Goal: Information Seeking & Learning: Learn about a topic

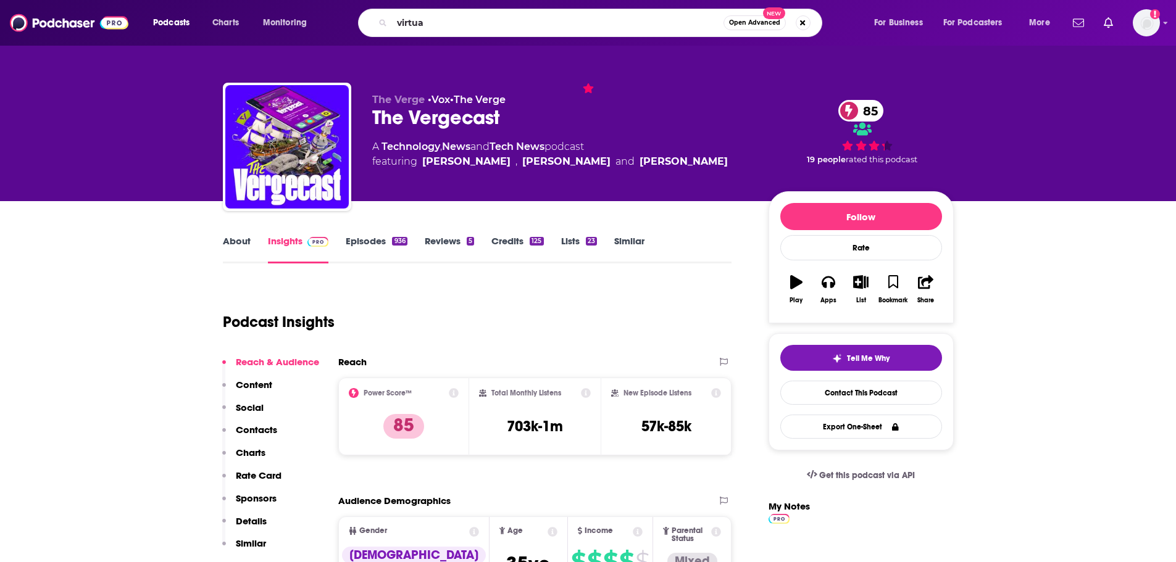
type input "virtual"
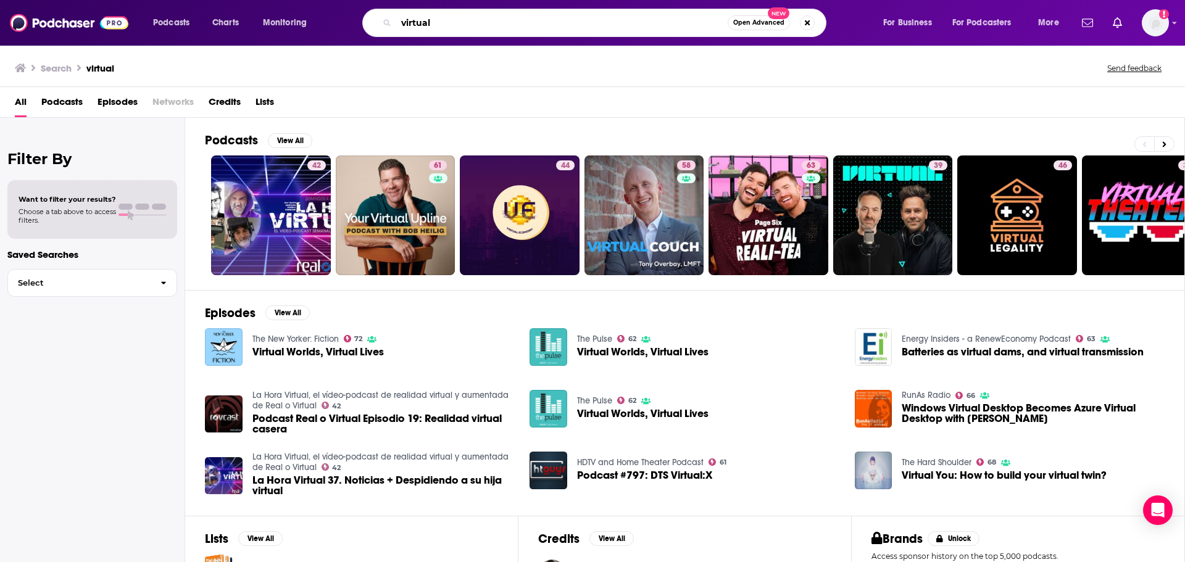
drag, startPoint x: 456, startPoint y: 28, endPoint x: 317, endPoint y: 28, distance: 138.9
click at [317, 28] on div "Podcasts Charts Monitoring virtual Open Advanced New For Business For Podcaster…" at bounding box center [607, 23] width 927 height 28
type input "doomed"
click at [607, 28] on input "doomed" at bounding box center [561, 23] width 331 height 20
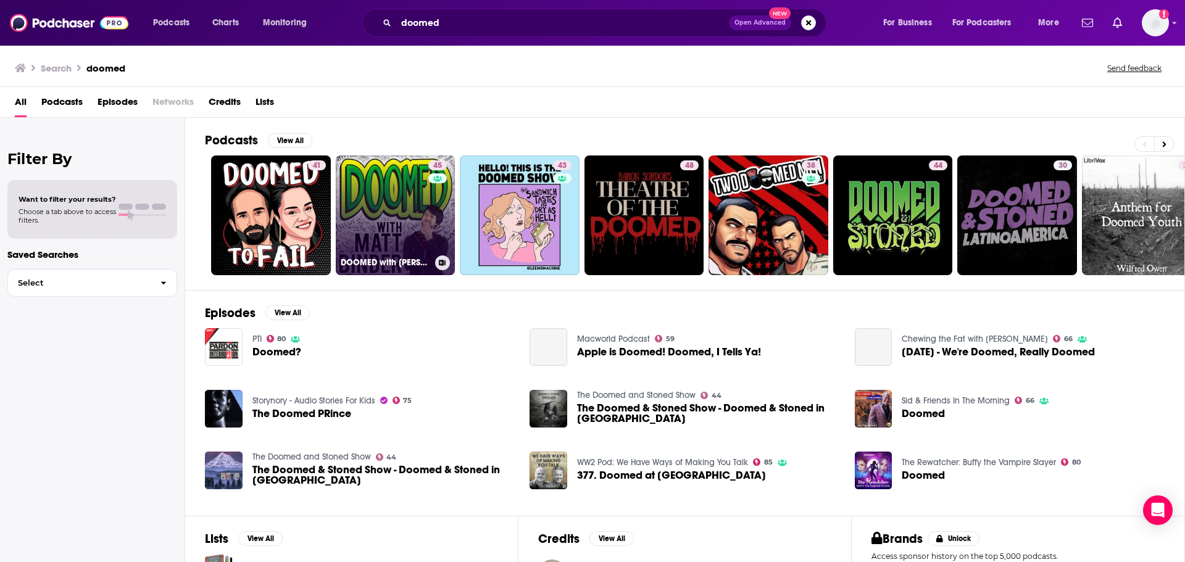
click at [385, 195] on link "45 DOOMED with Matt Binder" at bounding box center [396, 216] width 120 height 120
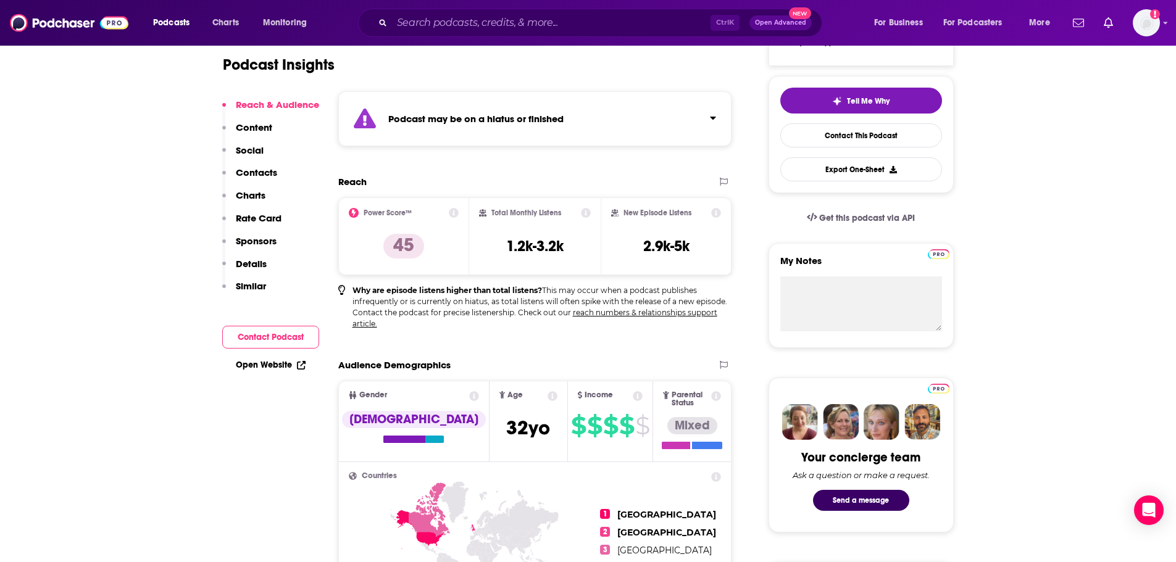
scroll to position [39, 0]
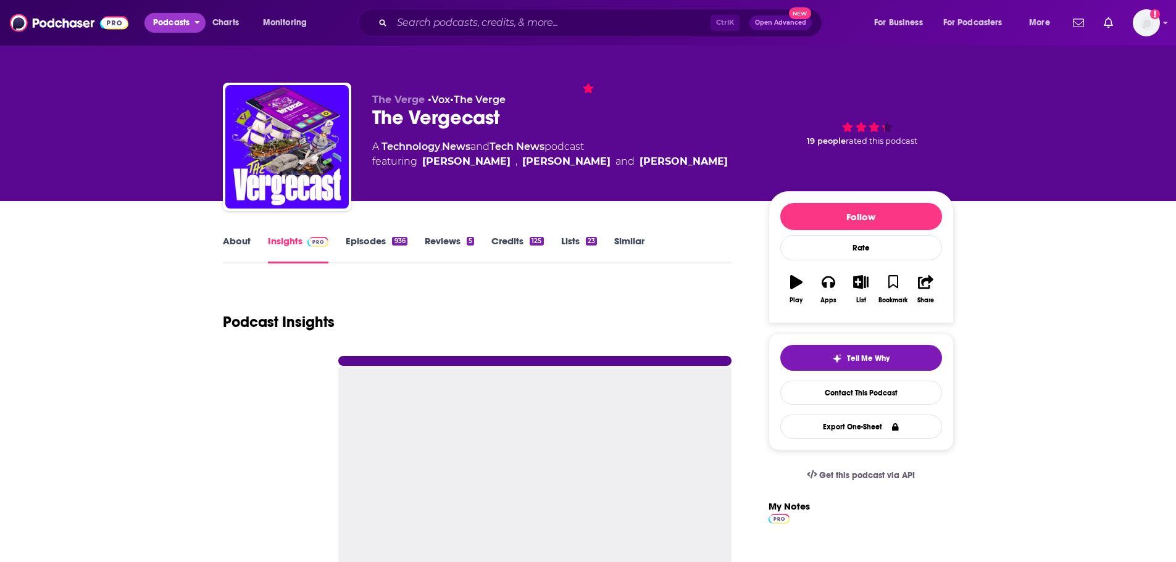
click at [177, 20] on span "Podcasts" at bounding box center [171, 22] width 36 height 17
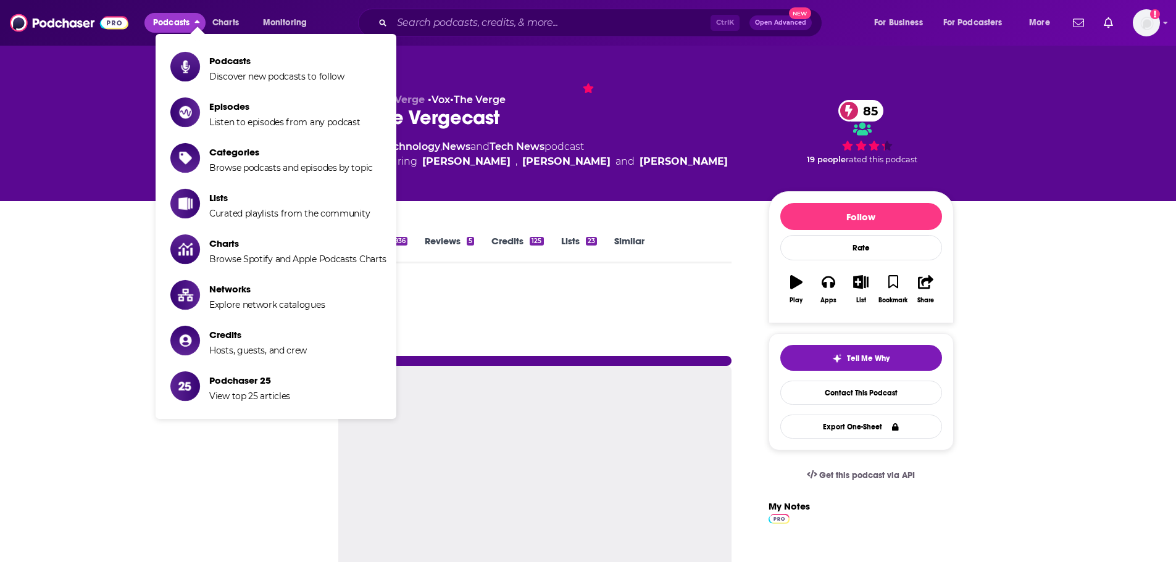
click at [253, 148] on span "Categories" at bounding box center [291, 152] width 164 height 12
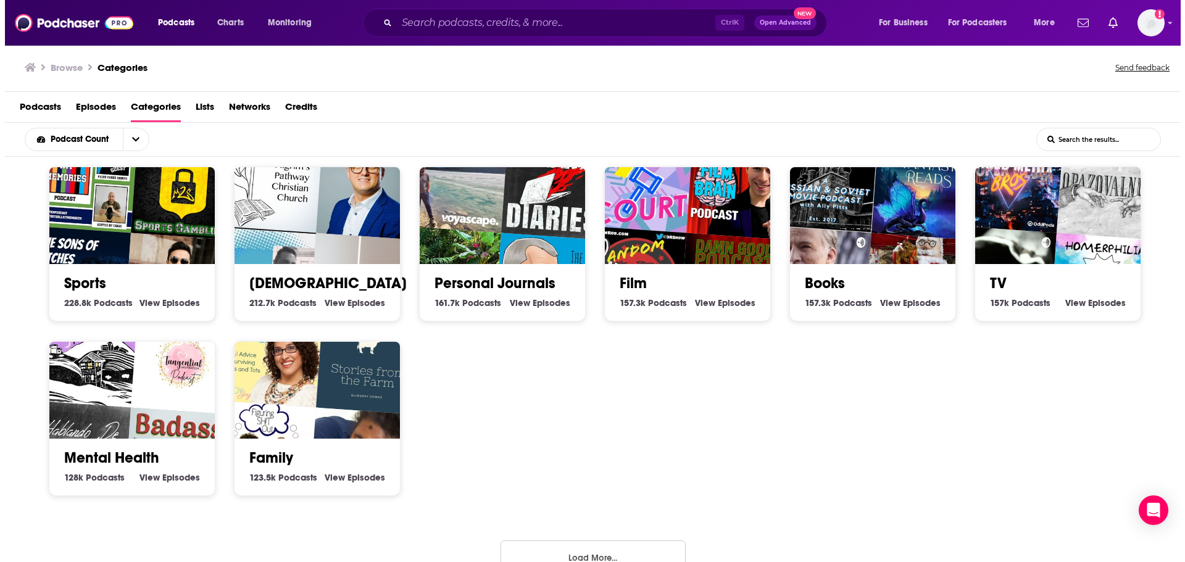
scroll to position [384, 0]
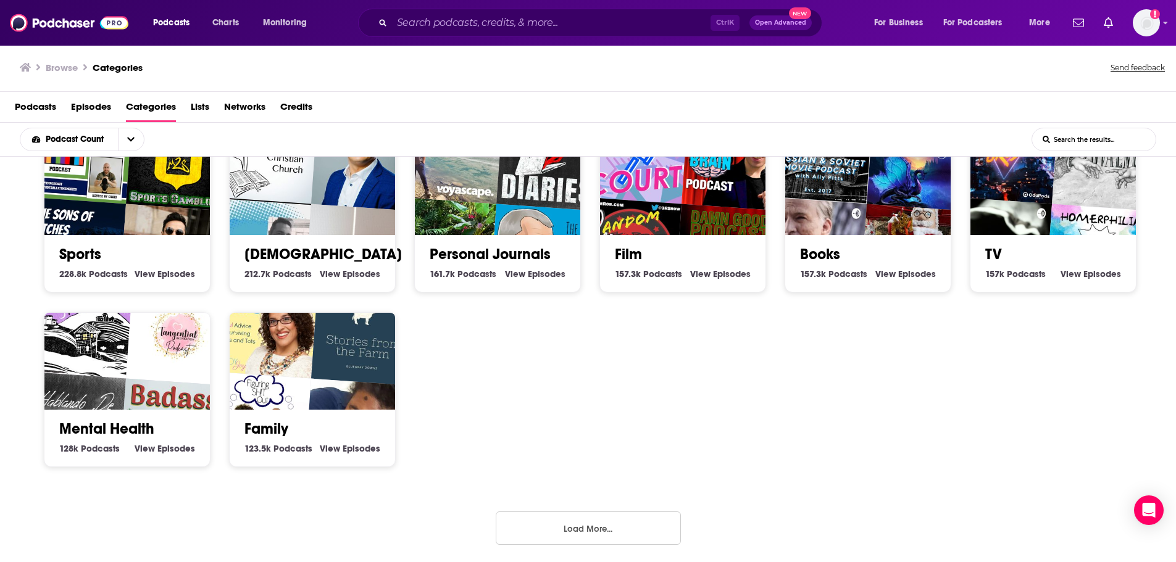
click at [568, 527] on button "Load More..." at bounding box center [588, 528] width 185 height 33
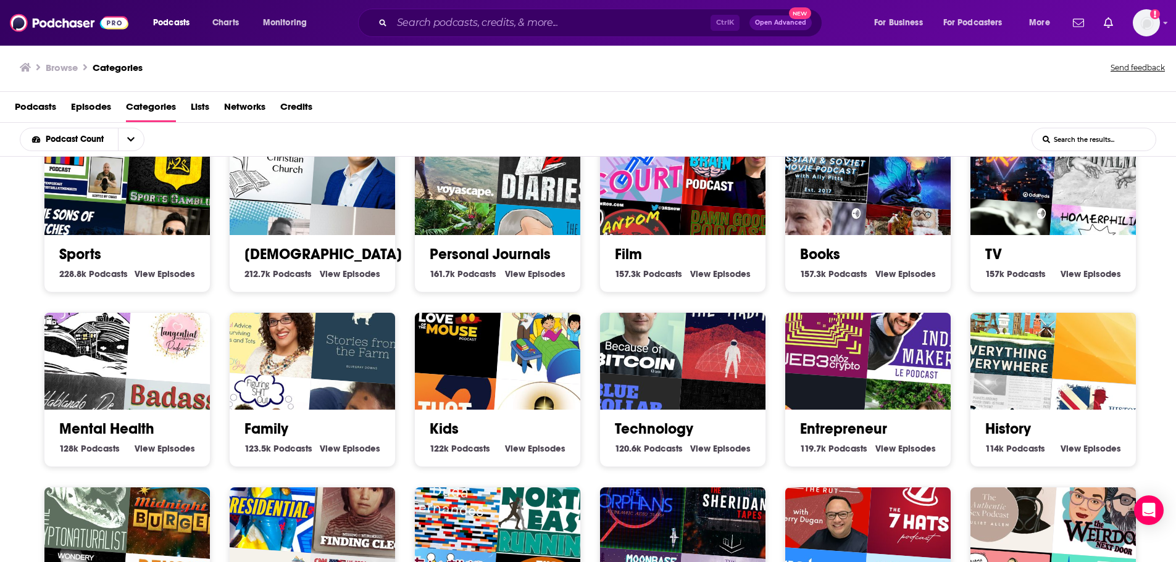
click at [712, 396] on img "Edified Bytes" at bounding box center [728, 432] width 106 height 106
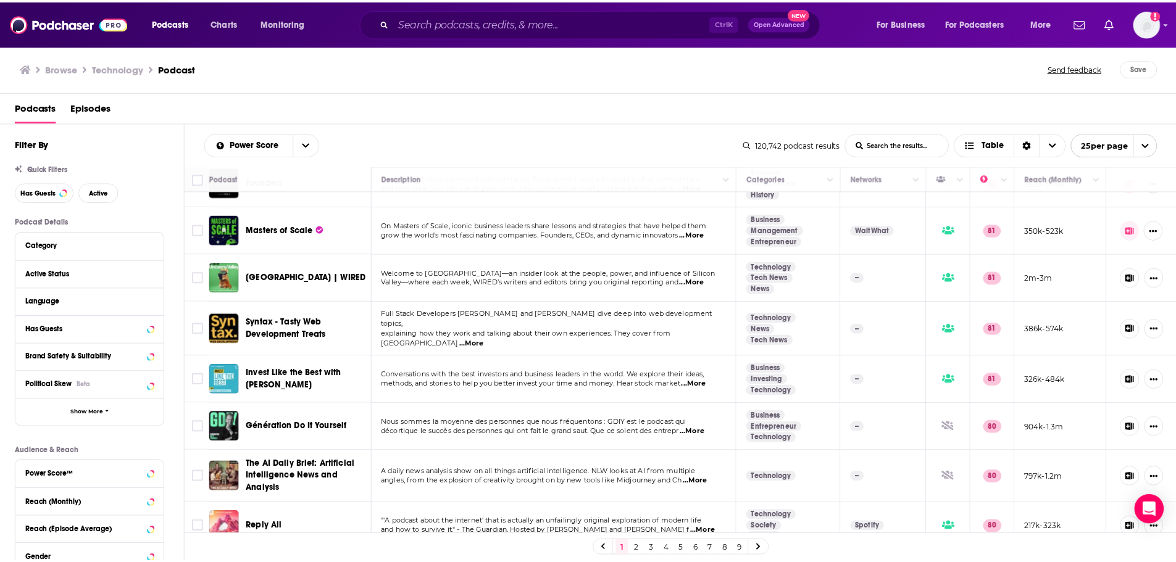
scroll to position [837, 0]
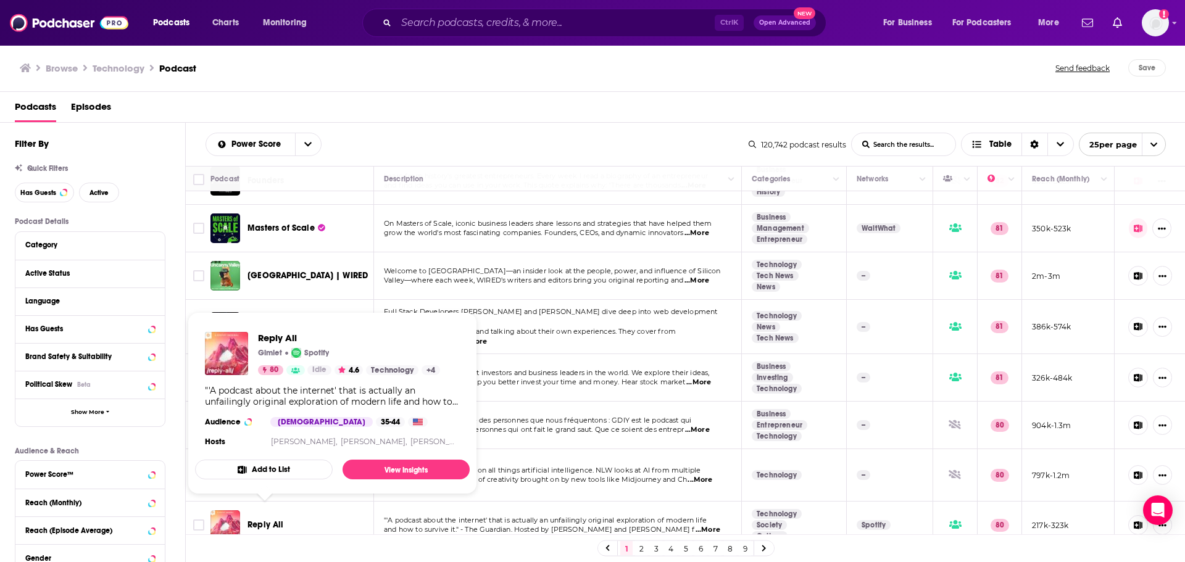
click at [268, 520] on span "Reply All" at bounding box center [266, 525] width 36 height 10
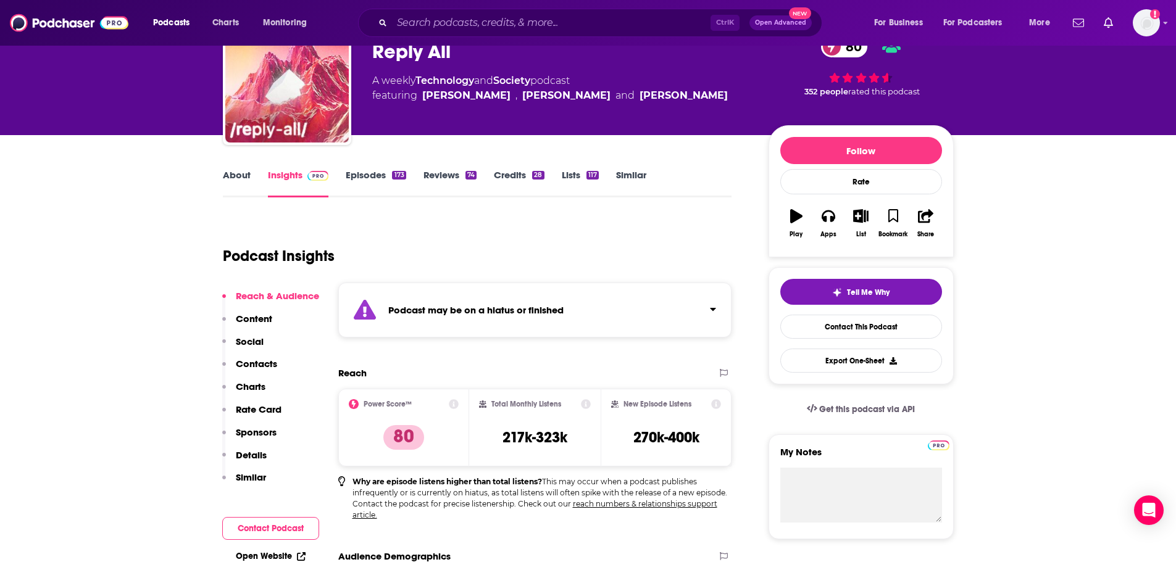
scroll to position [28, 0]
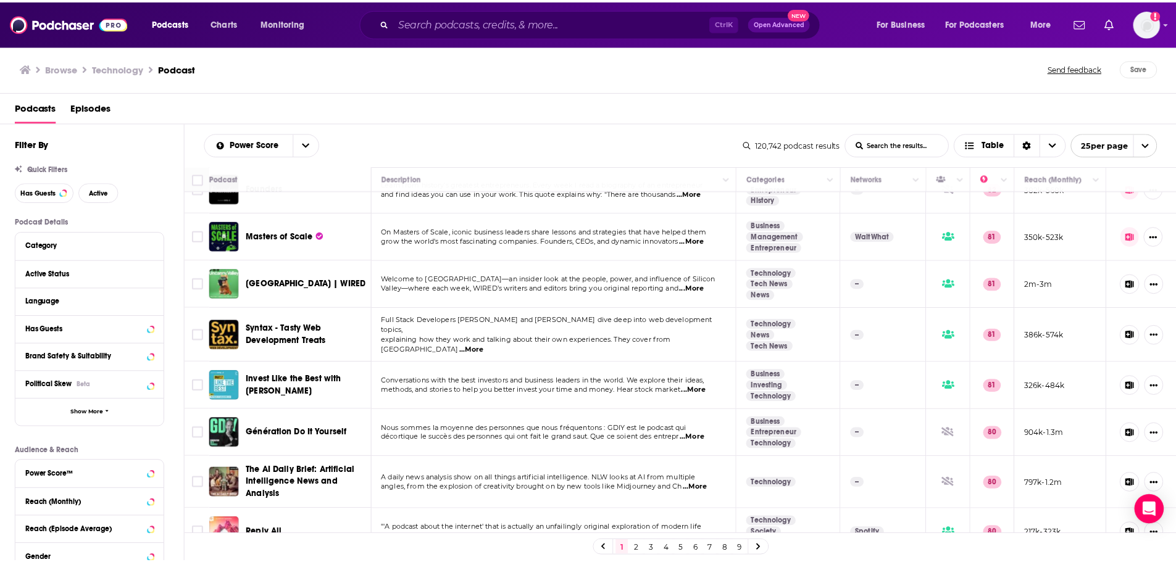
scroll to position [837, 0]
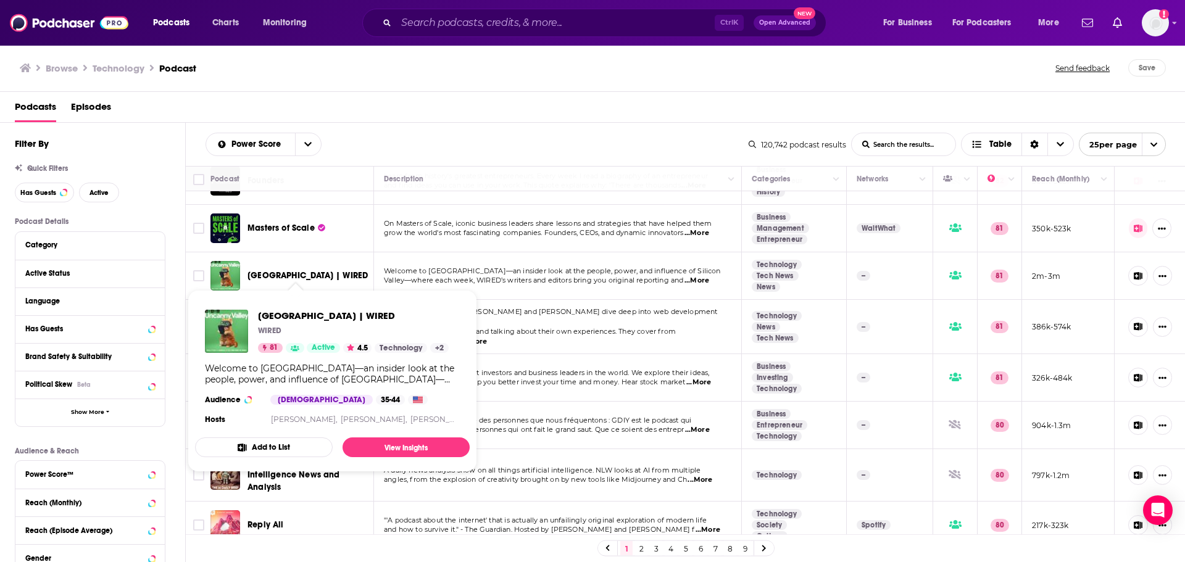
click at [285, 270] on span "[GEOGRAPHIC_DATA] | WIRED" at bounding box center [308, 275] width 120 height 10
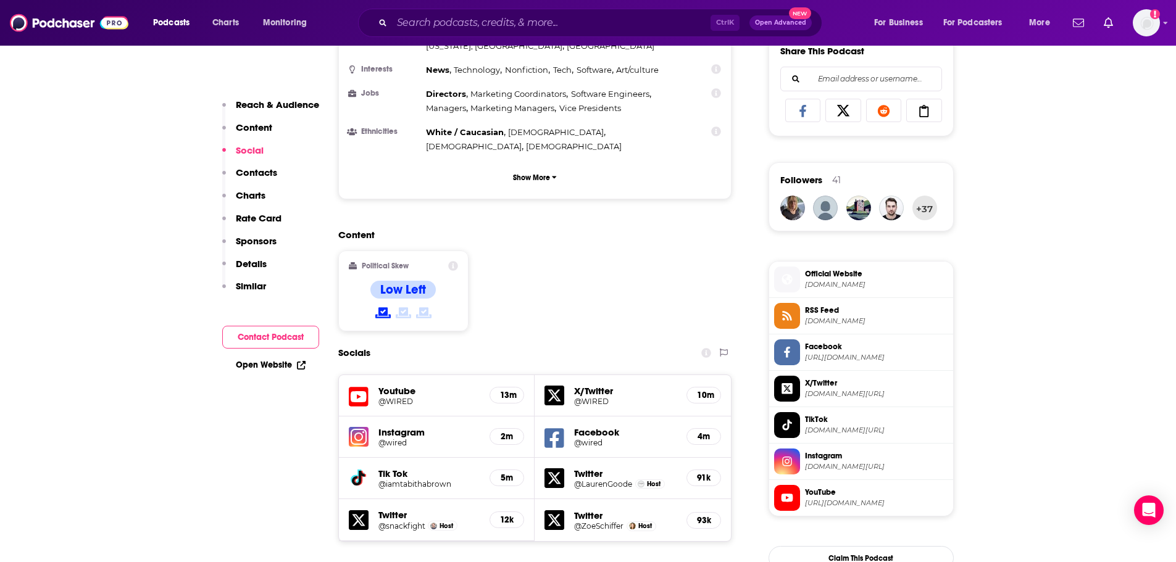
scroll to position [1017, 0]
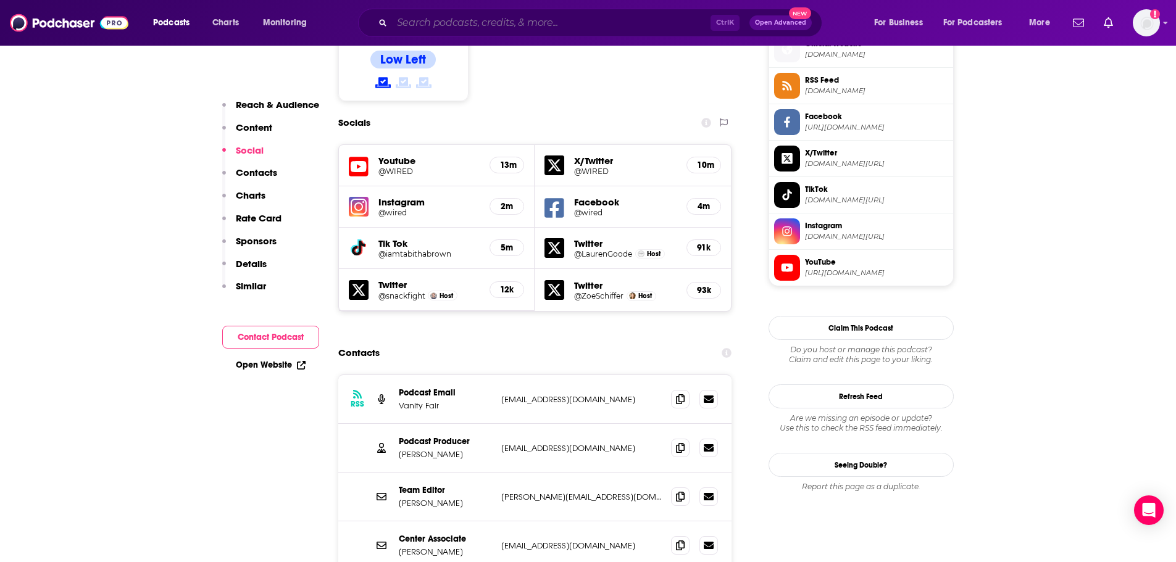
click at [443, 20] on input "Search podcasts, credits, & more..." at bounding box center [551, 23] width 319 height 20
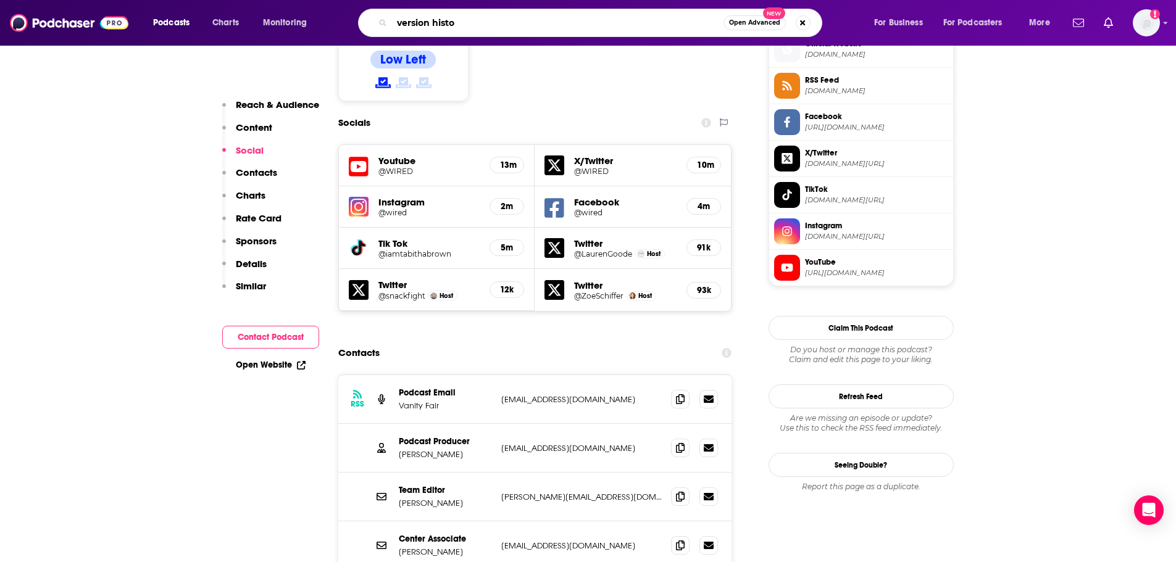
type input "version histor"
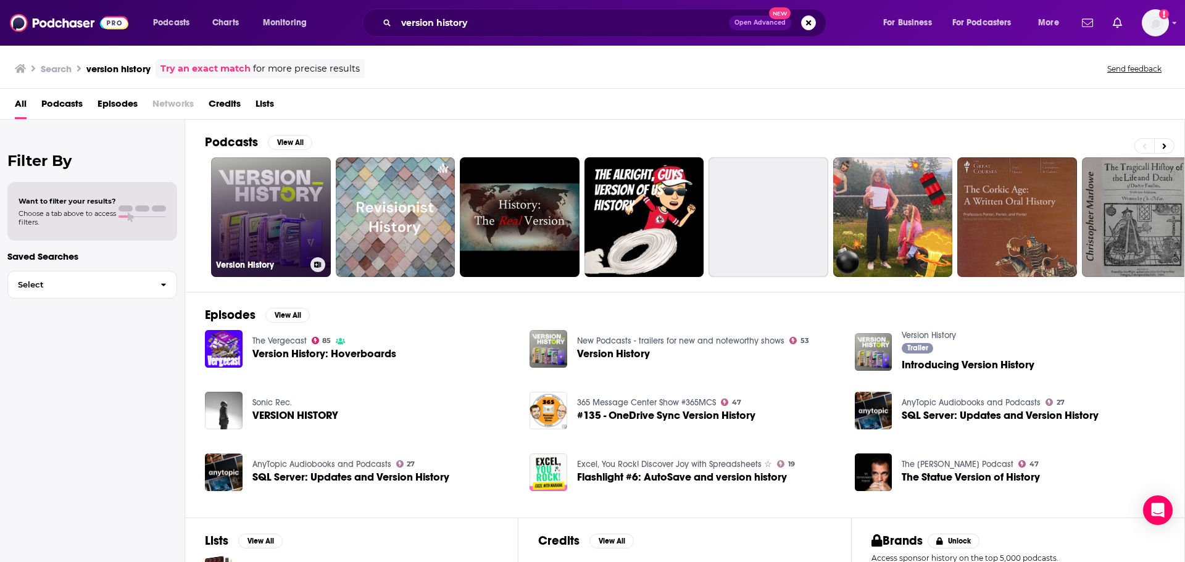
click at [298, 220] on link "Version History" at bounding box center [271, 217] width 120 height 120
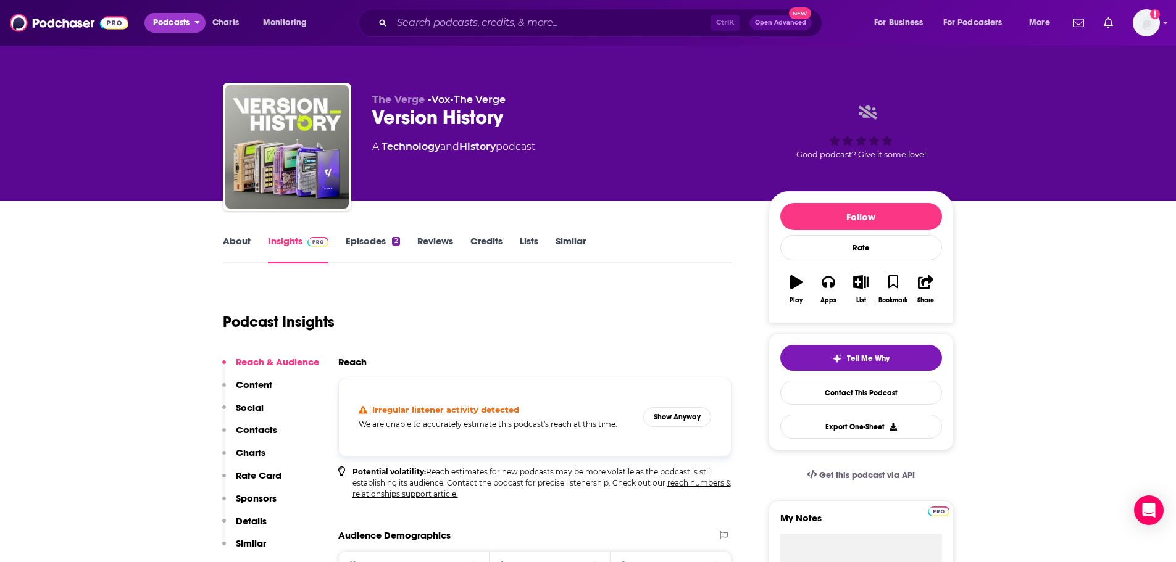
click at [159, 26] on span "Podcasts" at bounding box center [171, 22] width 36 height 17
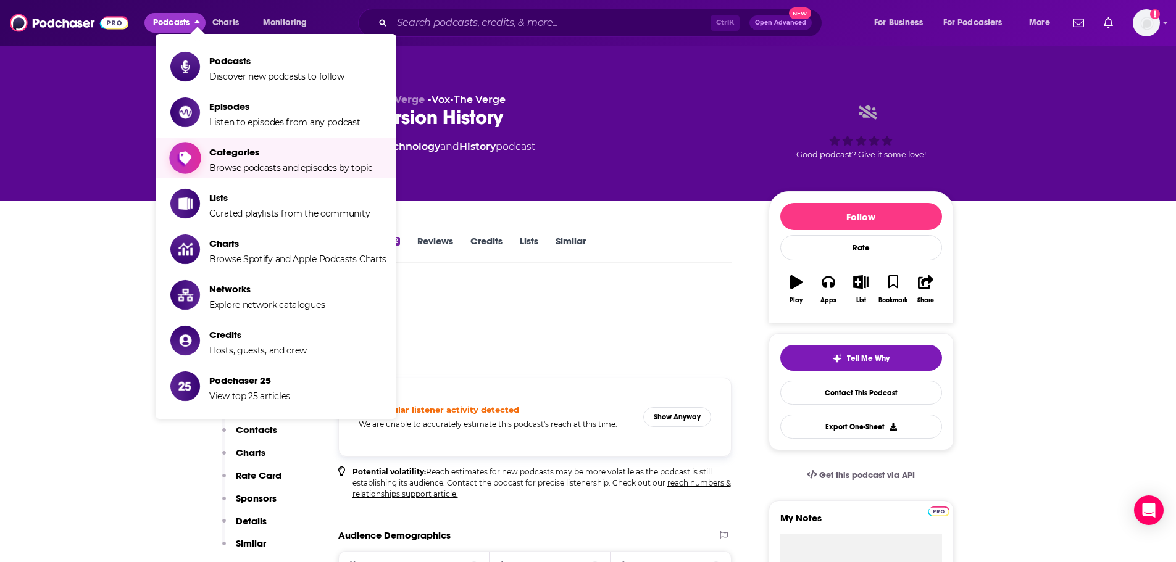
click at [250, 155] on span "Categories" at bounding box center [291, 152] width 164 height 12
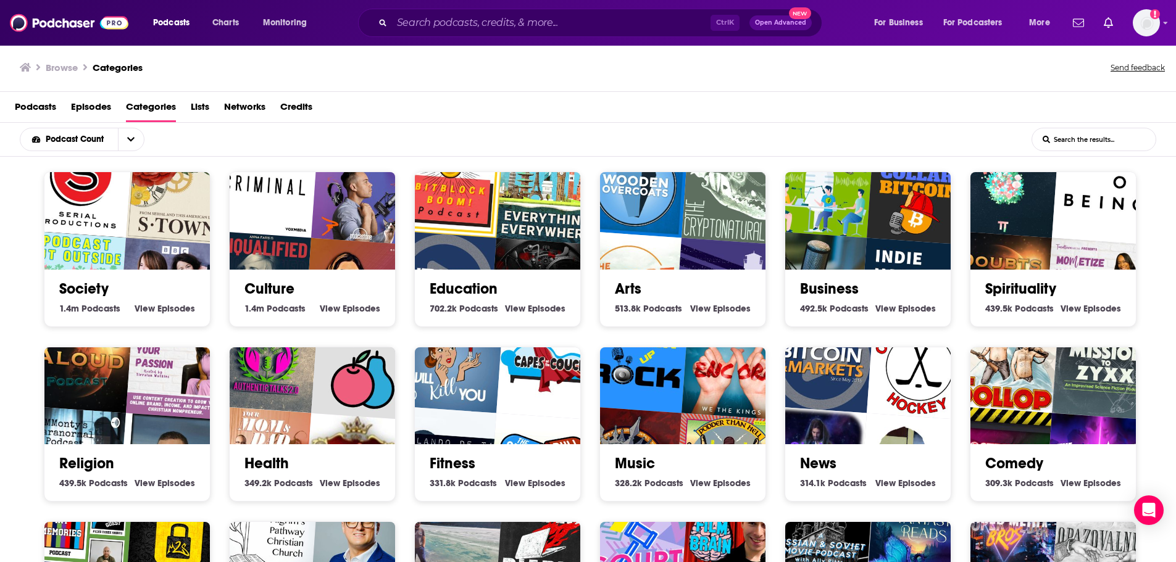
click at [281, 205] on img "Criminal" at bounding box center [265, 185] width 106 height 106
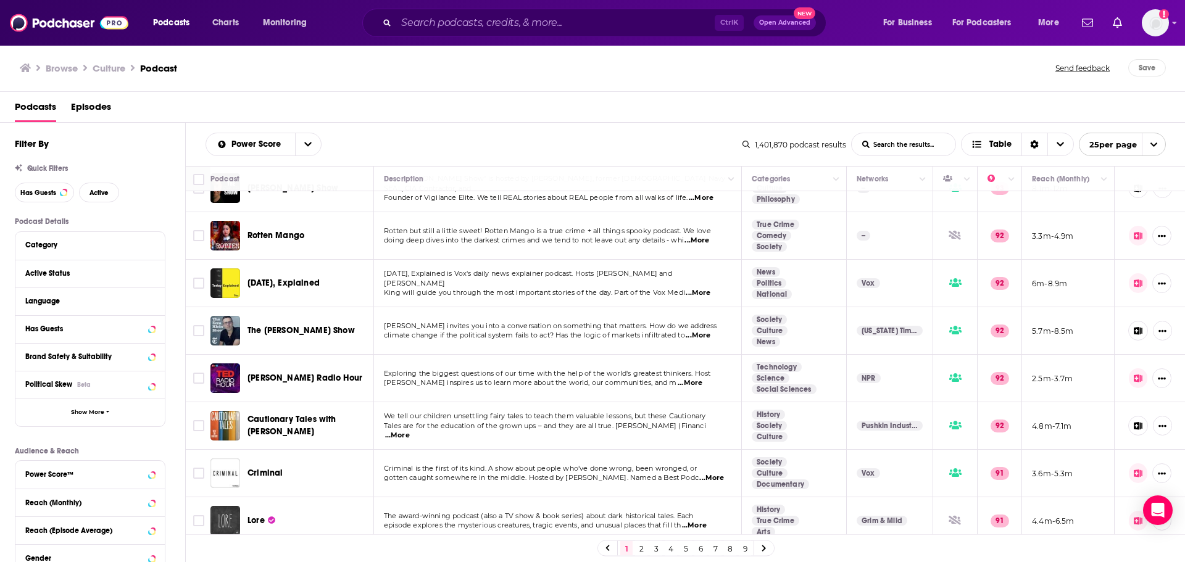
scroll to position [839, 0]
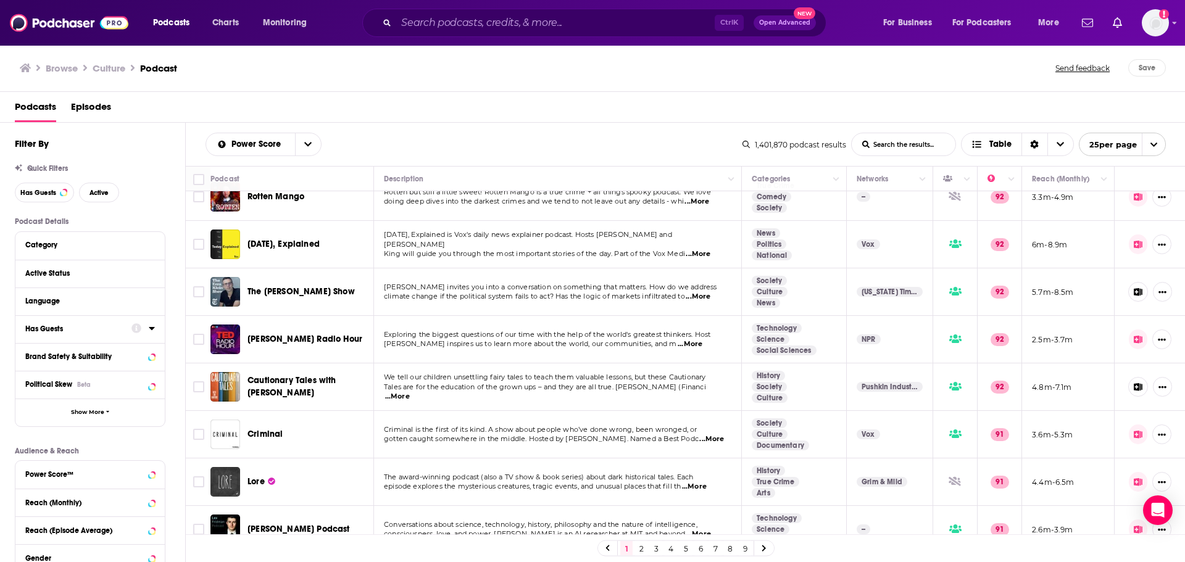
click at [50, 330] on div "Has Guests" at bounding box center [74, 329] width 98 height 9
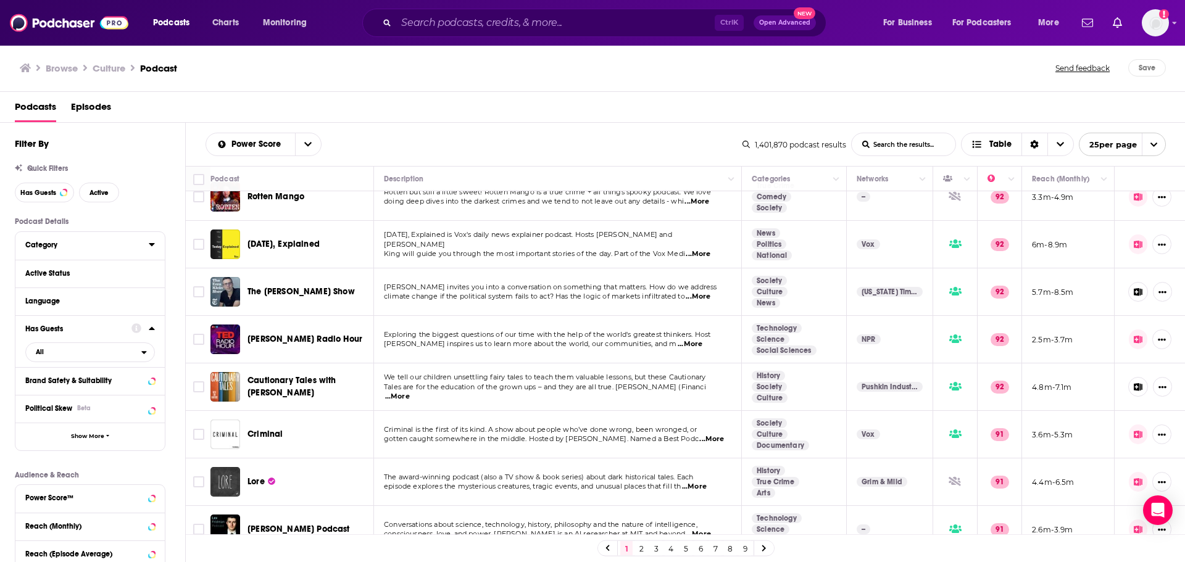
click at [85, 243] on div "Category" at bounding box center [82, 245] width 115 height 9
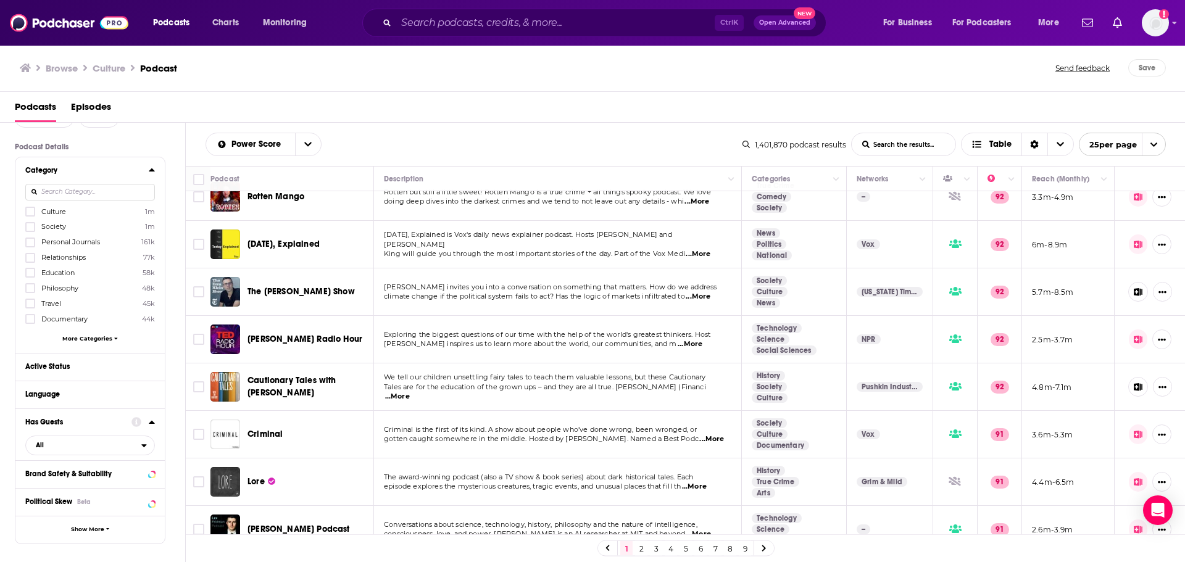
scroll to position [75, 0]
click at [89, 336] on span "More Categories" at bounding box center [87, 338] width 50 height 7
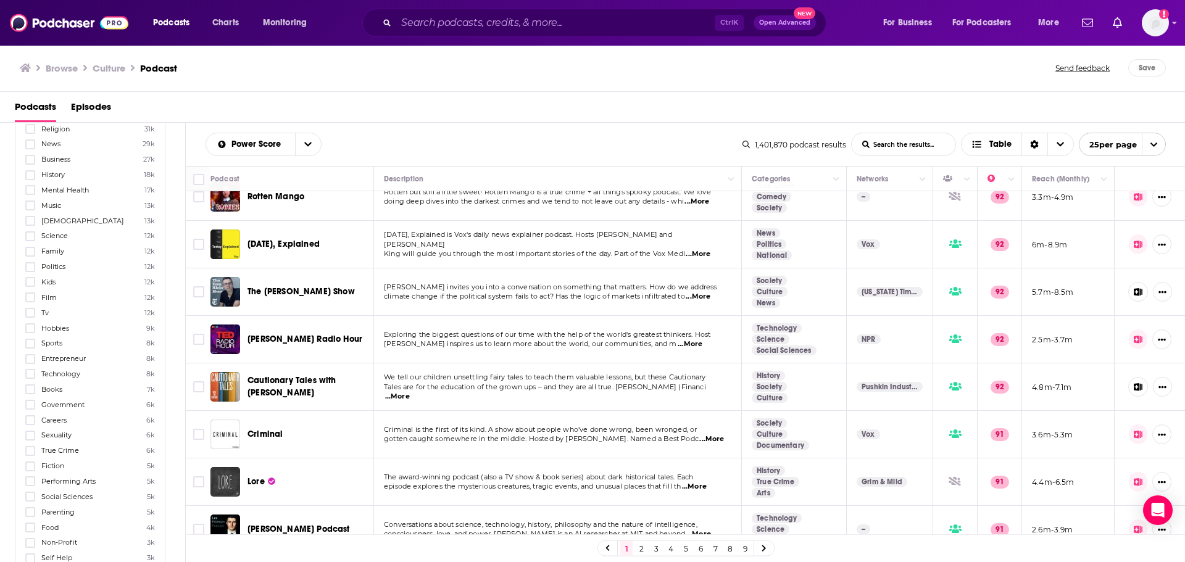
scroll to position [357, 0]
click at [31, 370] on icon at bounding box center [30, 373] width 7 height 7
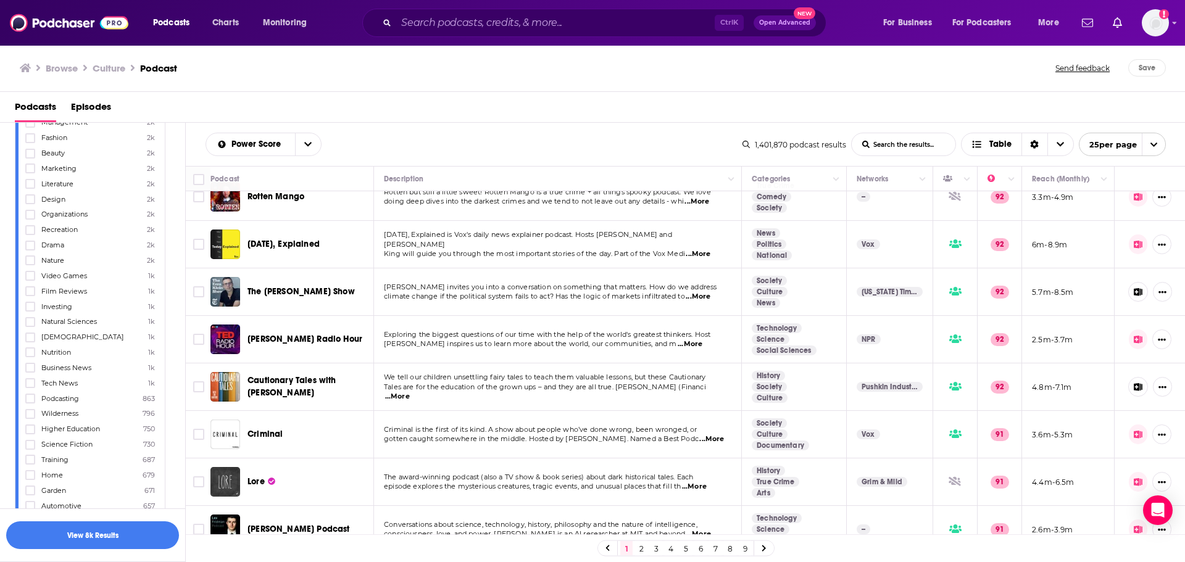
scroll to position [889, 0]
click at [69, 536] on button "View 8k Results" at bounding box center [92, 536] width 173 height 28
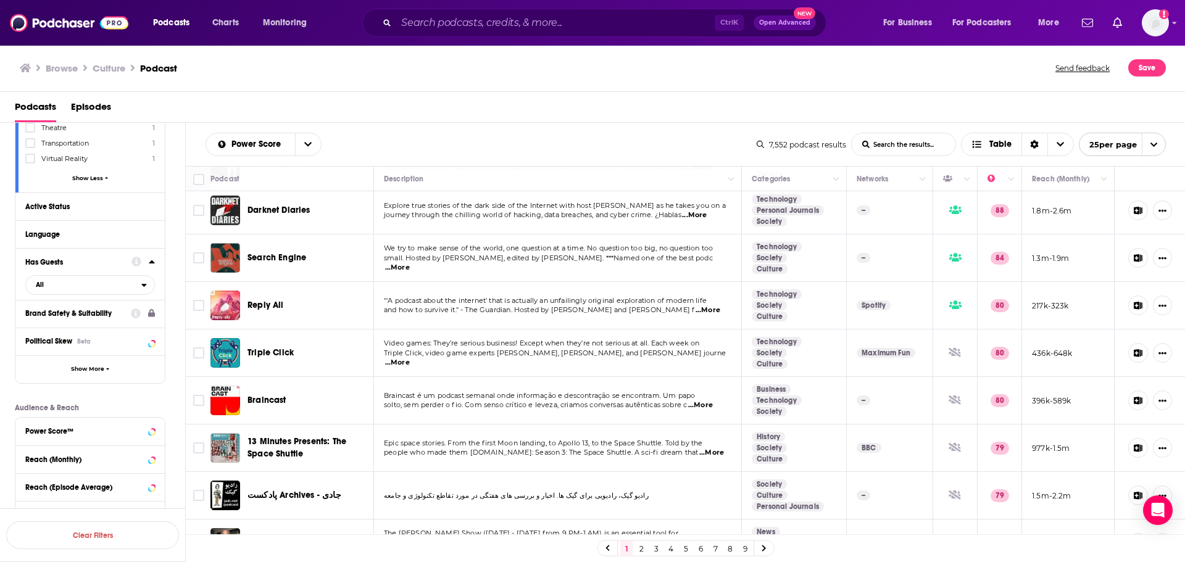
scroll to position [3054, 0]
click at [150, 233] on icon at bounding box center [152, 236] width 6 height 10
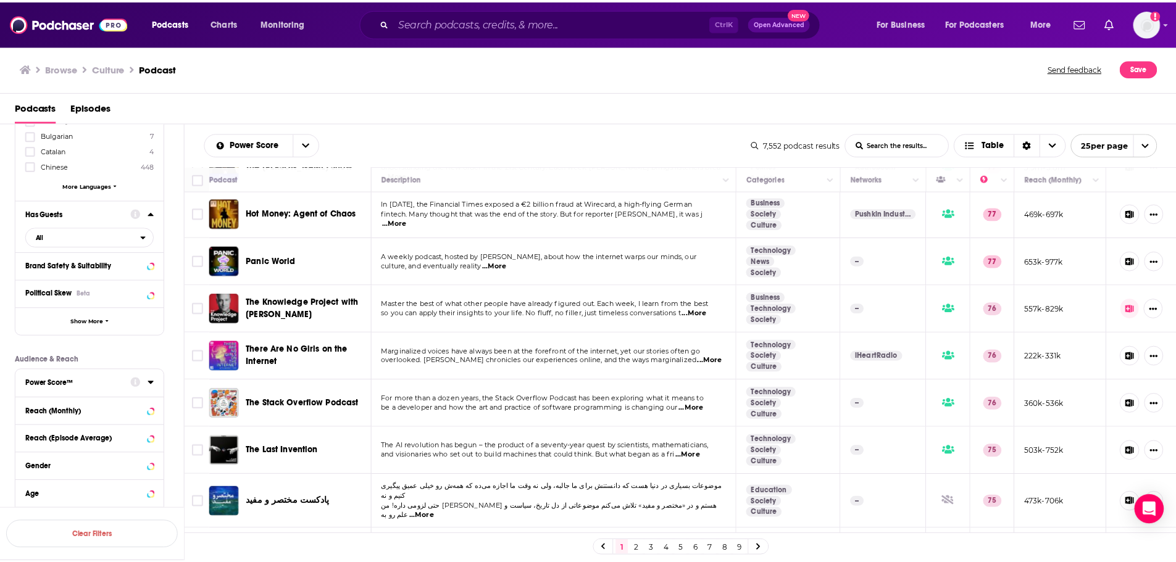
scroll to position [598, 0]
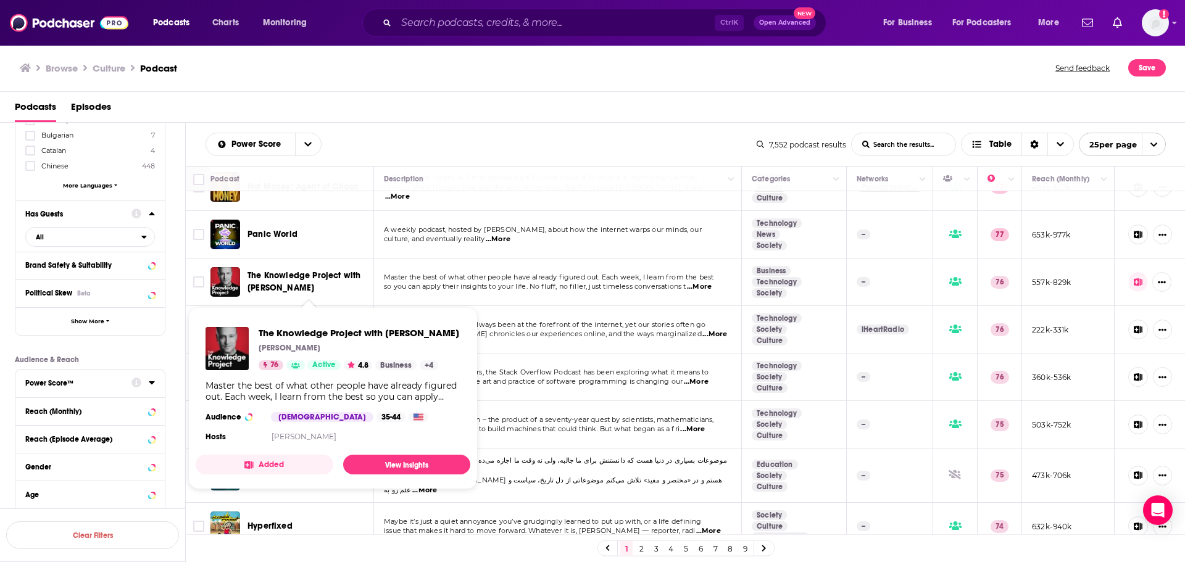
click at [285, 284] on span "The Knowledge Project with [PERSON_NAME]" at bounding box center [304, 281] width 113 height 23
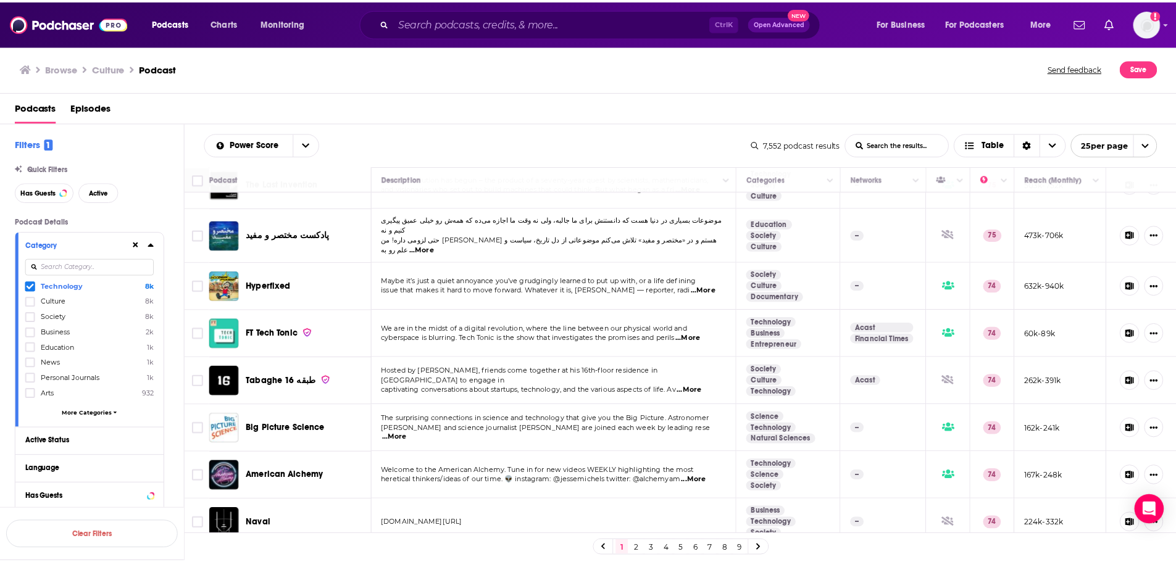
scroll to position [842, 0]
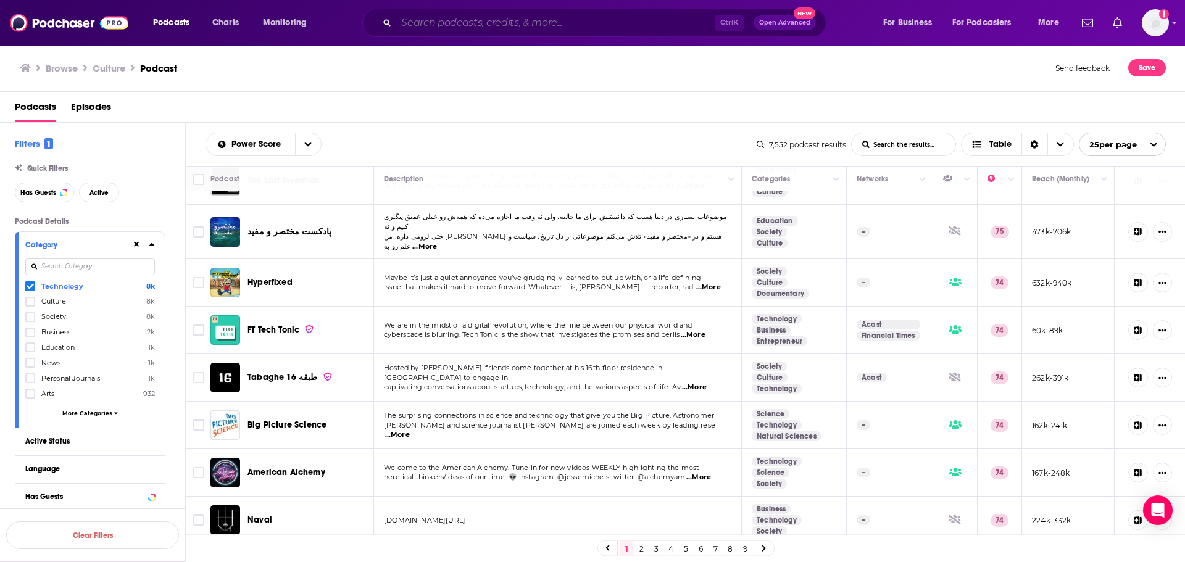
click at [461, 22] on input "Search podcasts, credits, & more..." at bounding box center [555, 23] width 319 height 20
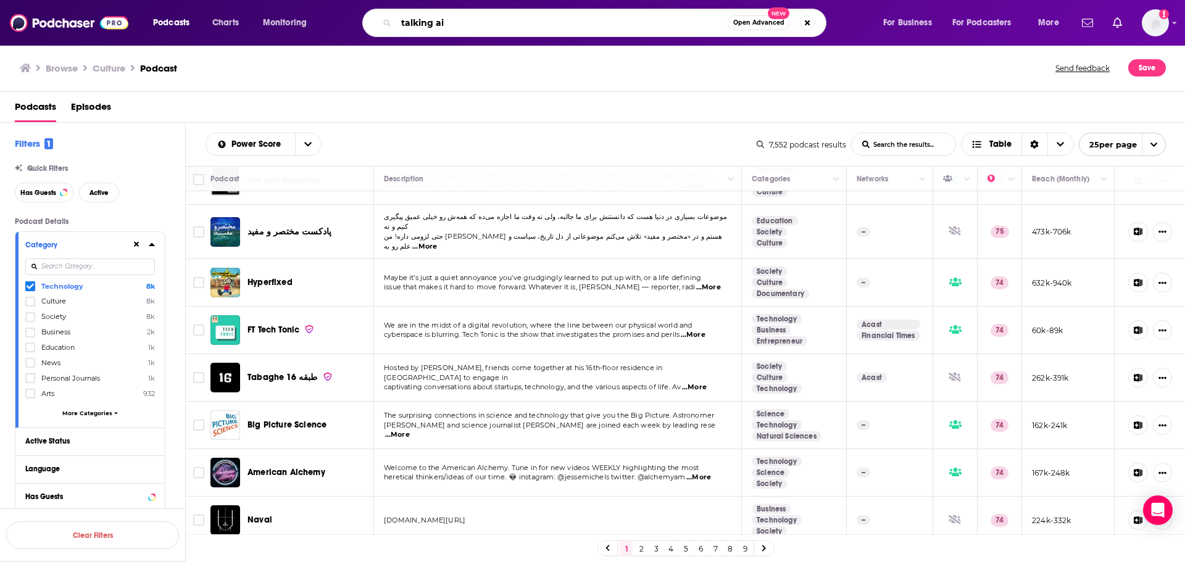
type input "talking ai"
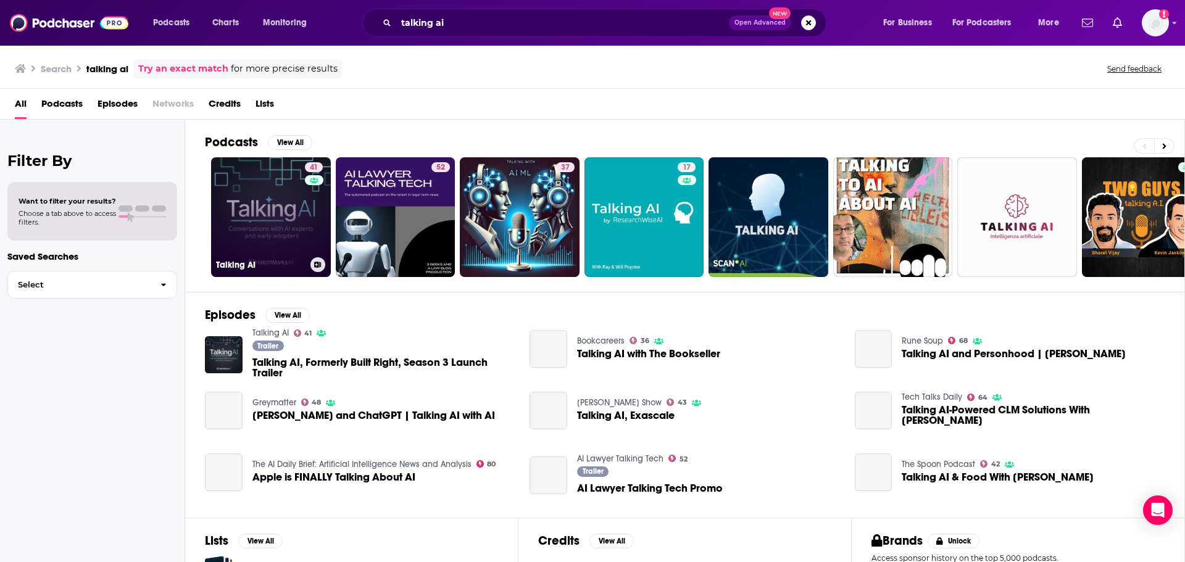
click at [255, 227] on link "41 Talking AI" at bounding box center [271, 217] width 120 height 120
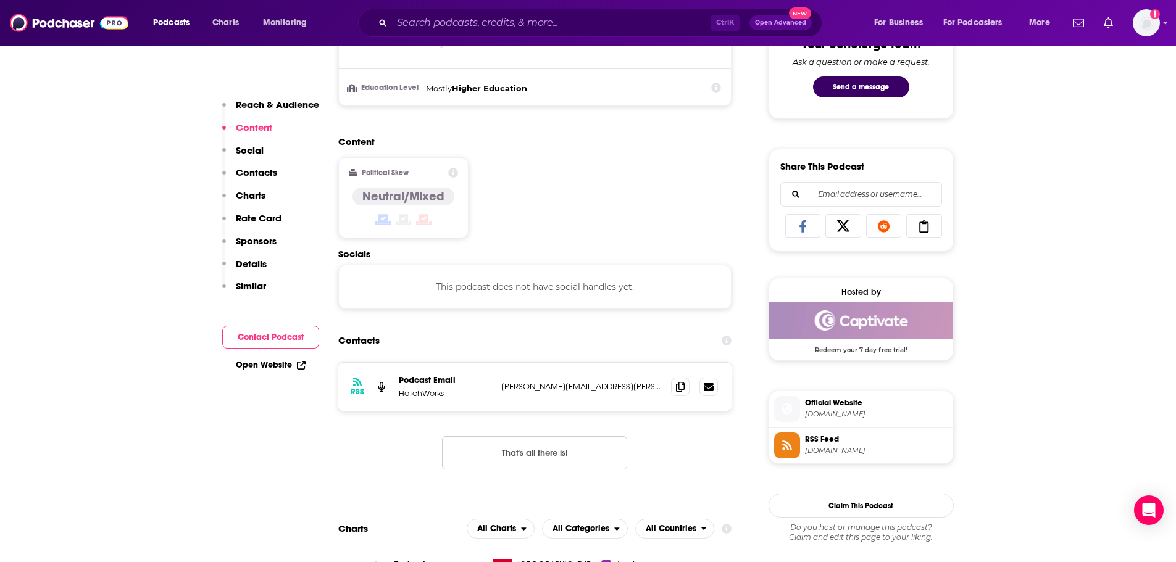
scroll to position [716, 0]
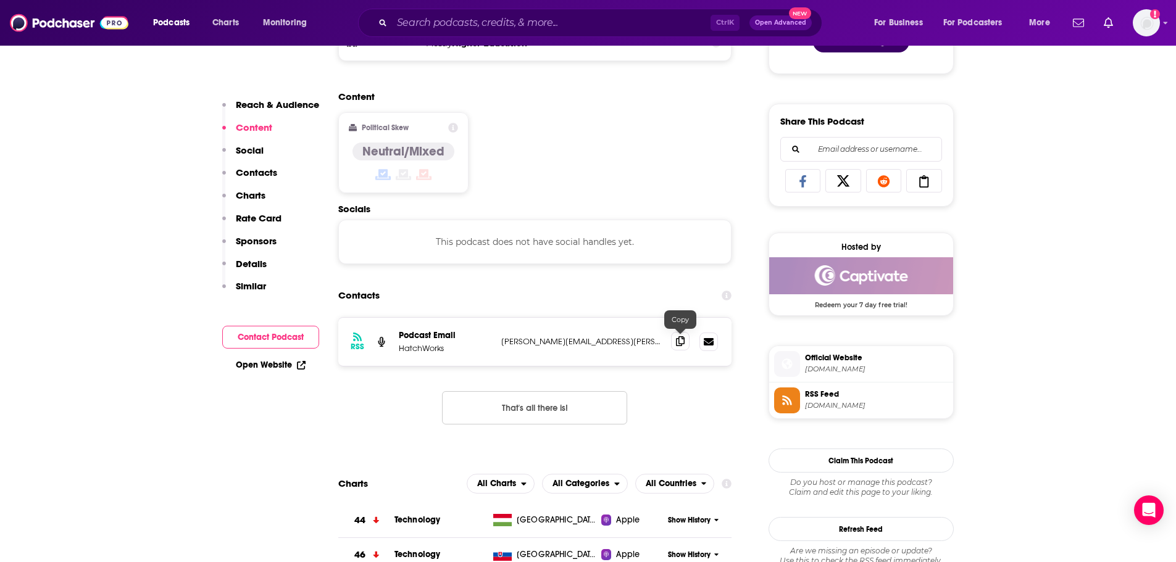
click at [683, 341] on icon at bounding box center [680, 341] width 9 height 10
click at [457, 20] on input "Search podcasts, credits, & more..." at bounding box center [551, 23] width 319 height 20
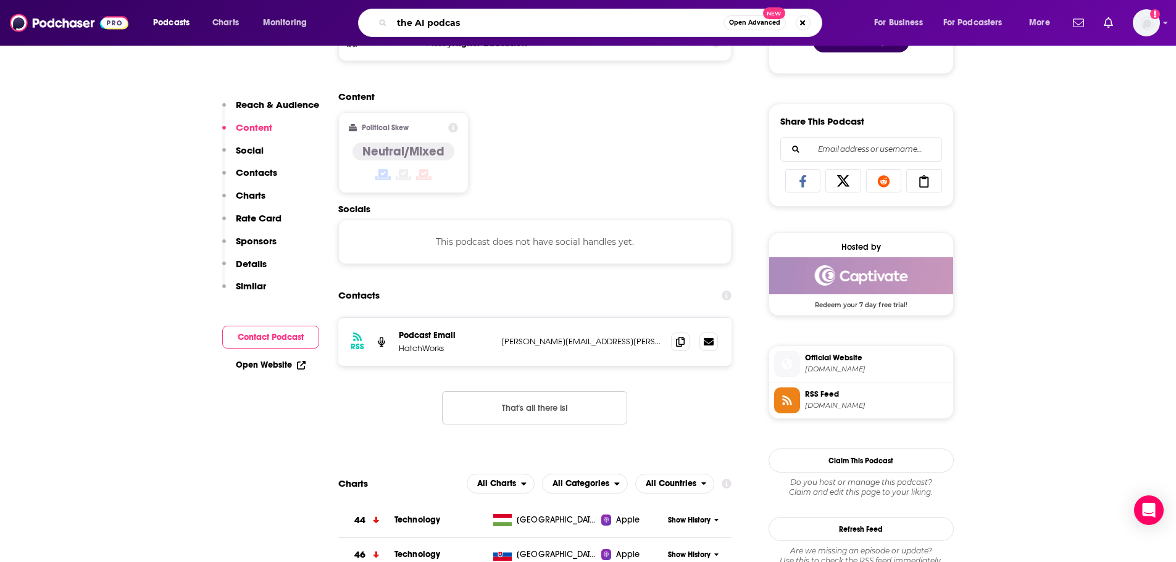
type input "the AI podcast"
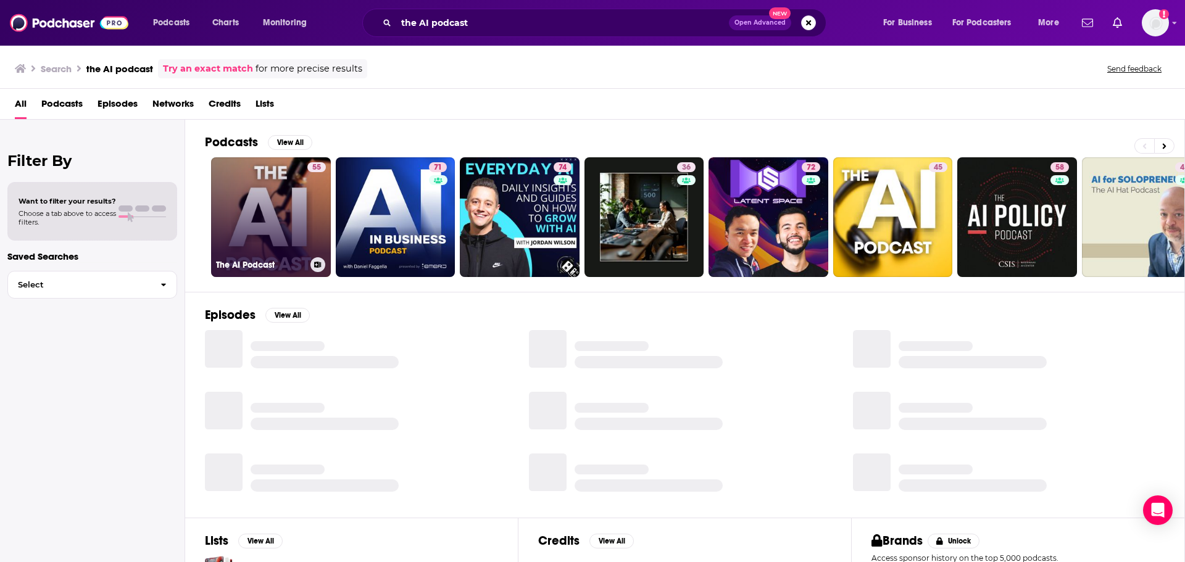
click at [262, 214] on link "55 The AI Podcast" at bounding box center [271, 217] width 120 height 120
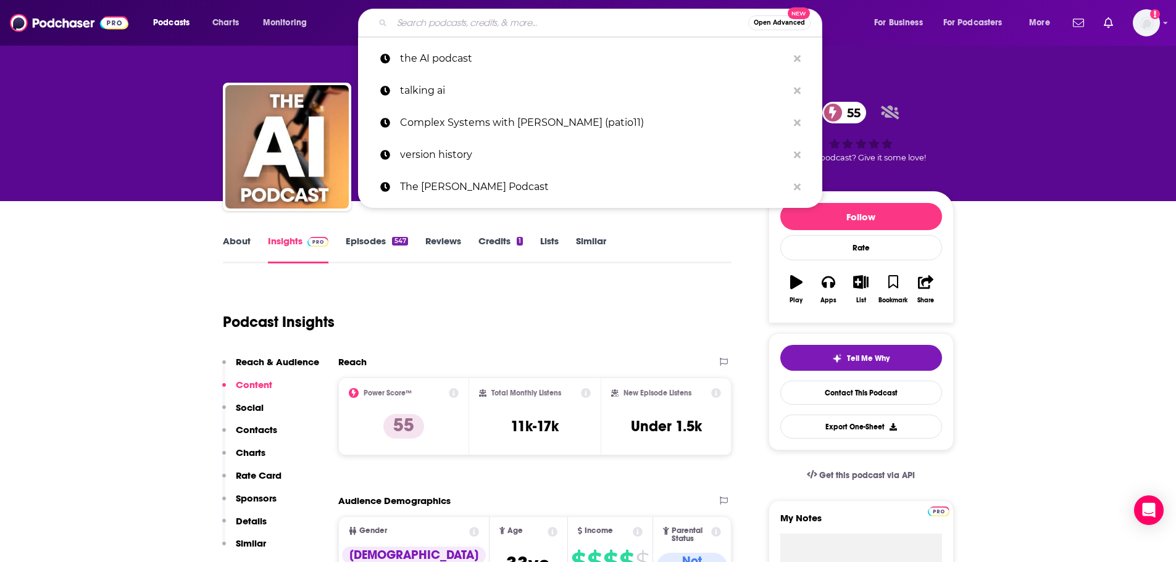
click at [418, 23] on input "Search podcasts, credits, & more..." at bounding box center [570, 23] width 356 height 20
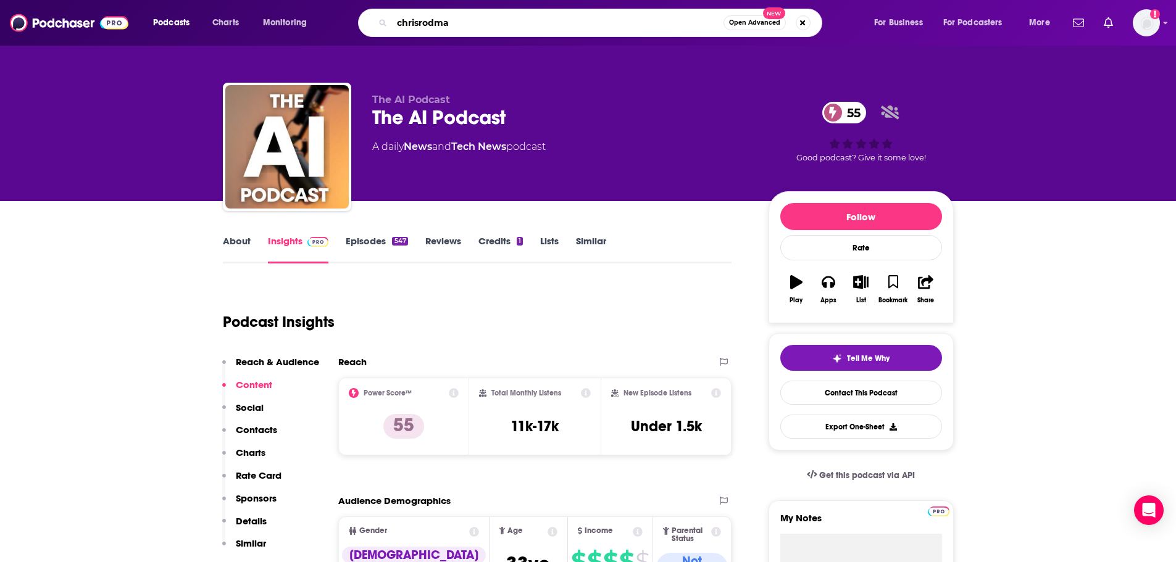
type input "chrisrodmax"
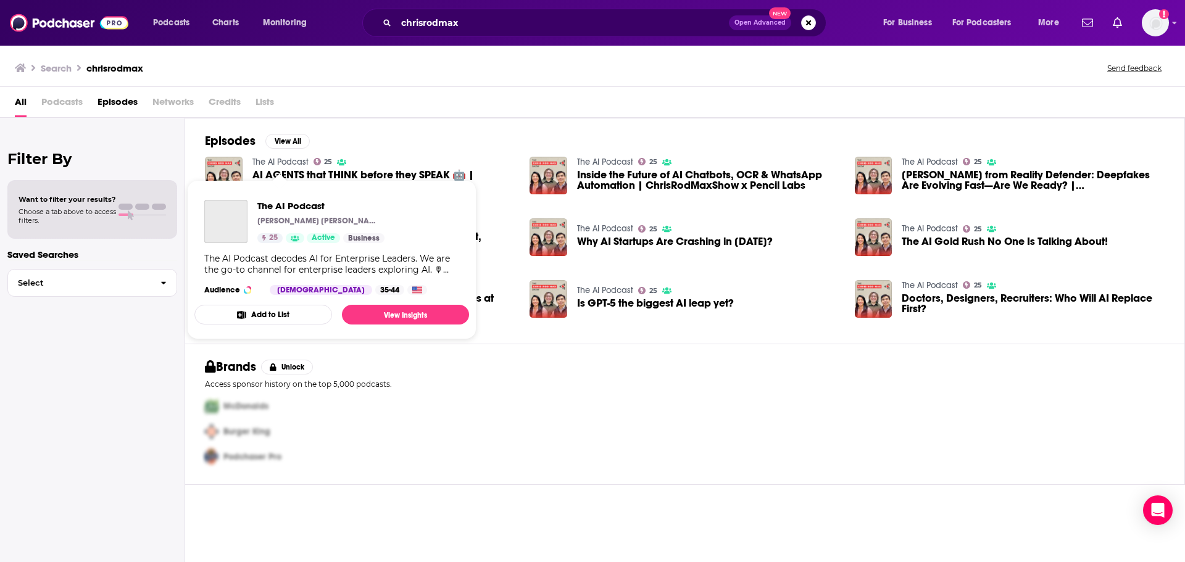
click at [272, 160] on link "The AI Podcast" at bounding box center [280, 162] width 56 height 10
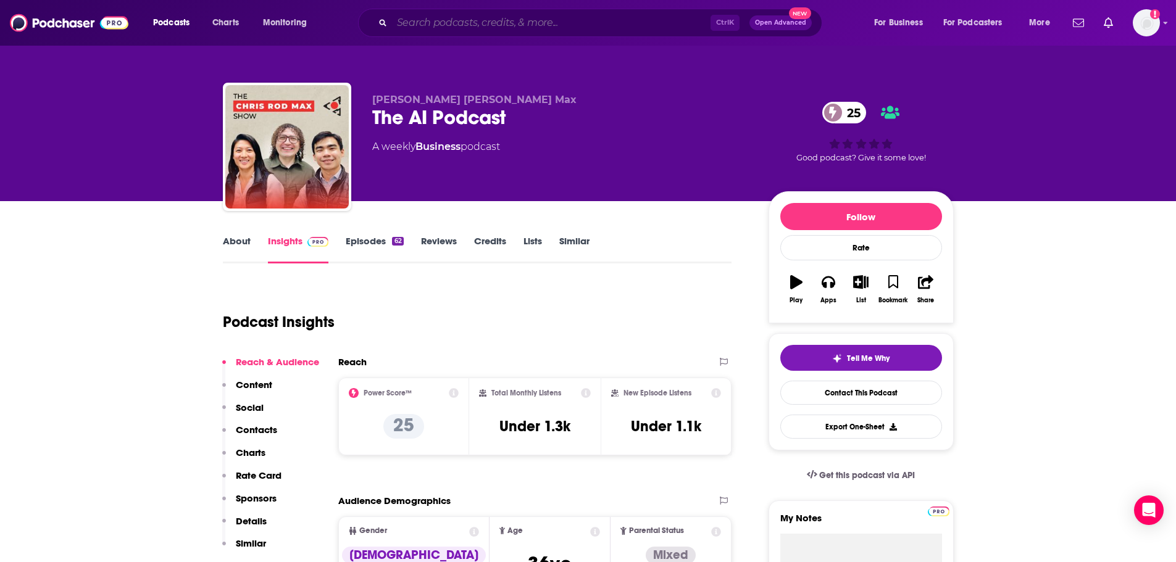
click at [417, 21] on input "Search podcasts, credits, & more..." at bounding box center [551, 23] width 319 height 20
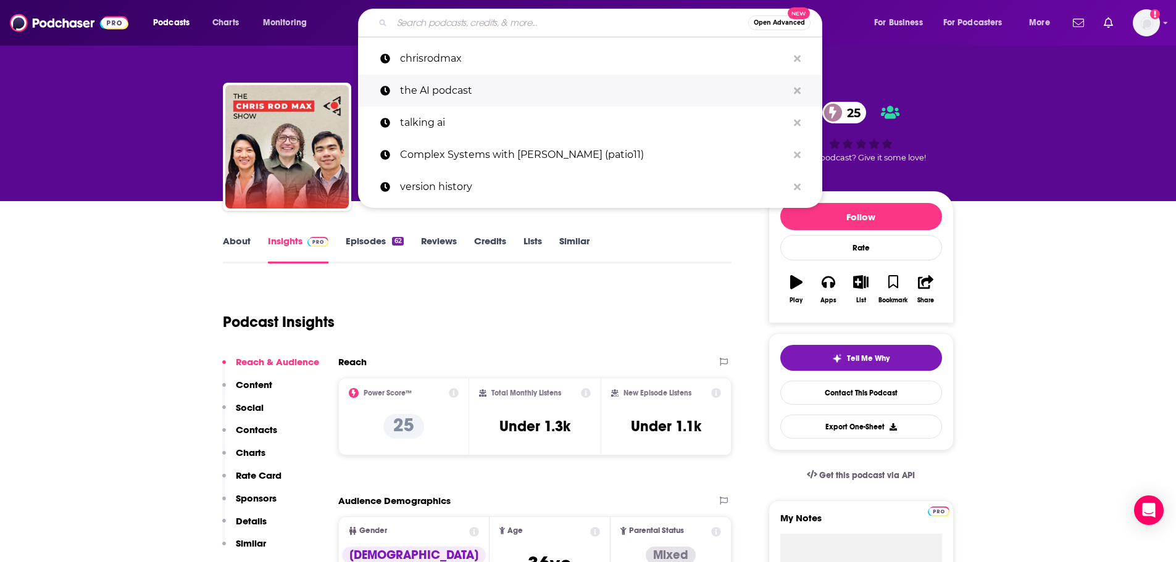
click at [439, 85] on p "the AI podcast" at bounding box center [594, 91] width 388 height 32
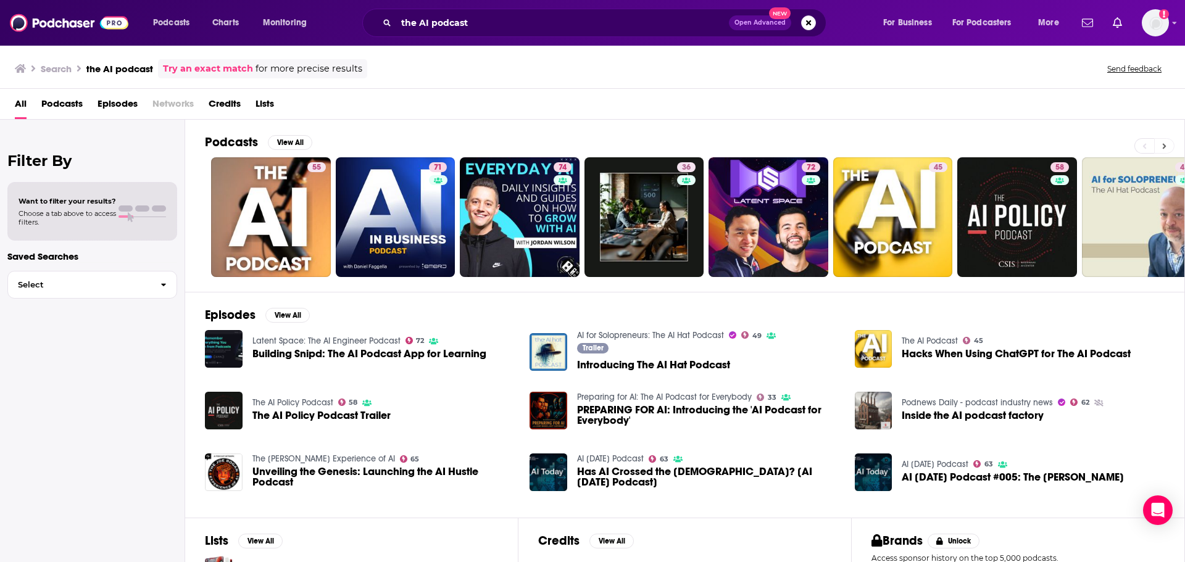
click at [1165, 143] on icon at bounding box center [1164, 146] width 4 height 9
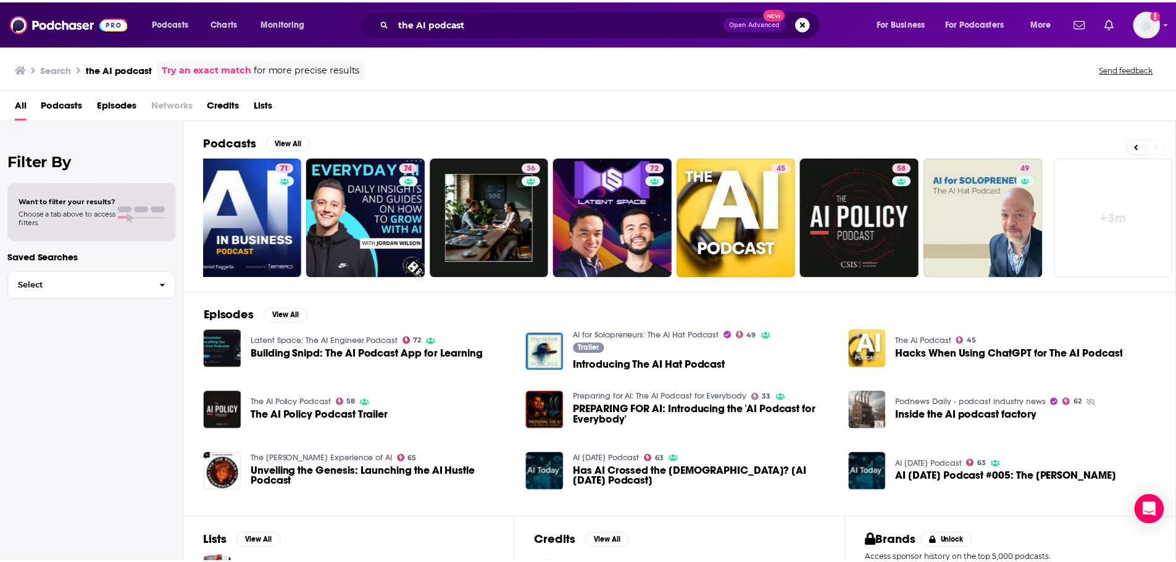
scroll to position [0, 154]
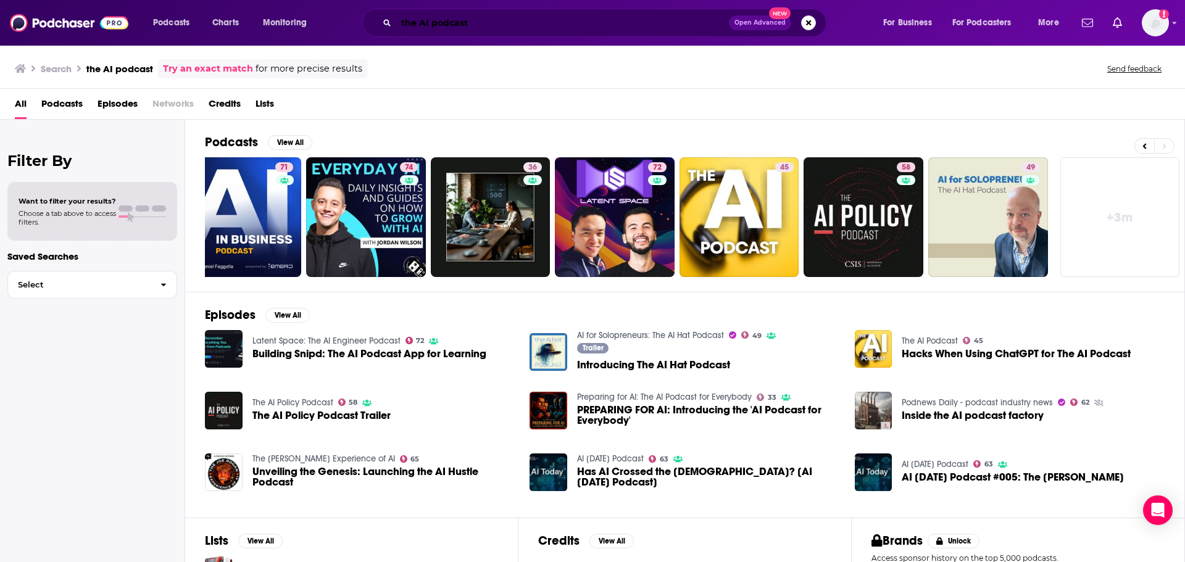
click at [477, 30] on input "the AI podcast" at bounding box center [562, 23] width 333 height 20
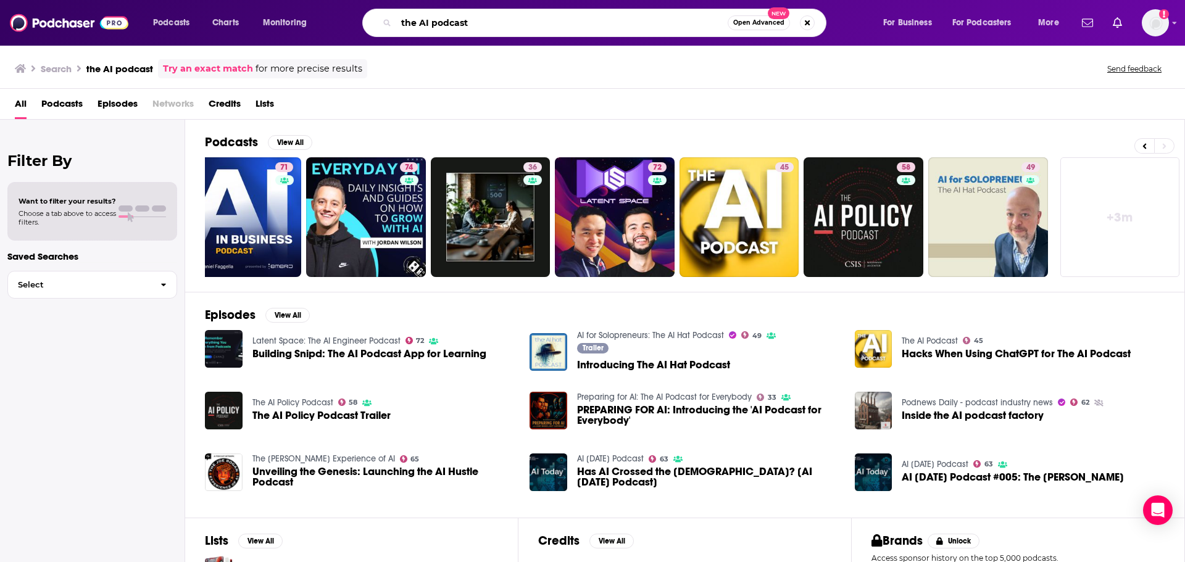
drag, startPoint x: 484, startPoint y: 22, endPoint x: 168, endPoint y: 43, distance: 316.8
click at [168, 43] on div "Podcasts Charts Monitoring the AI podcast Open Advanced New For Business For Po…" at bounding box center [592, 23] width 1185 height 46
type input "AI for humans"
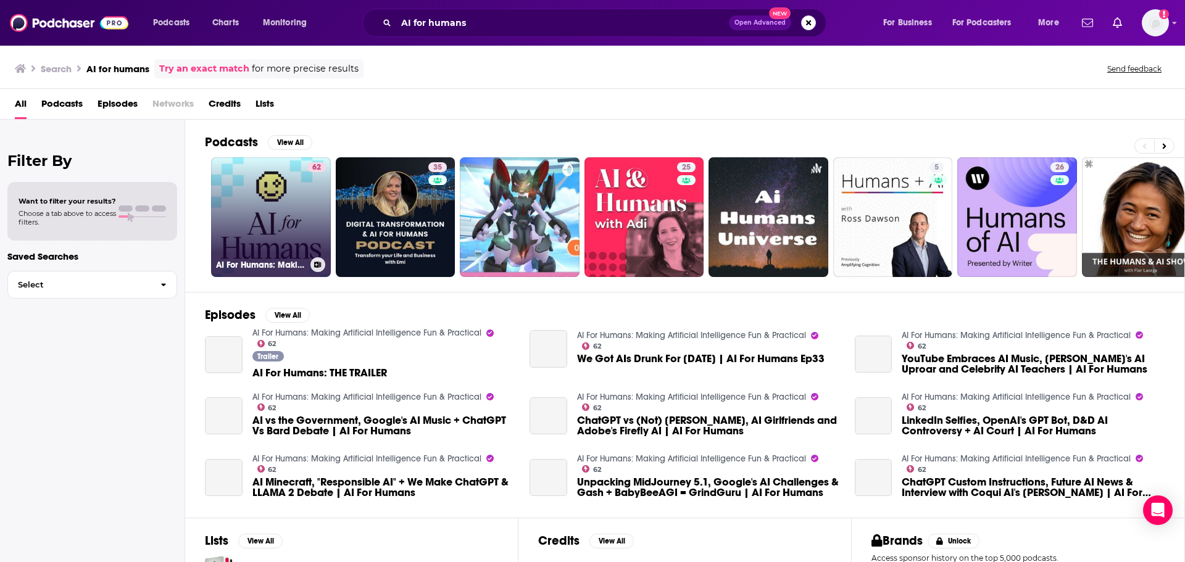
click at [249, 207] on link "62 AI For Humans: Making Artificial Intelligence Fun & Practical" at bounding box center [271, 217] width 120 height 120
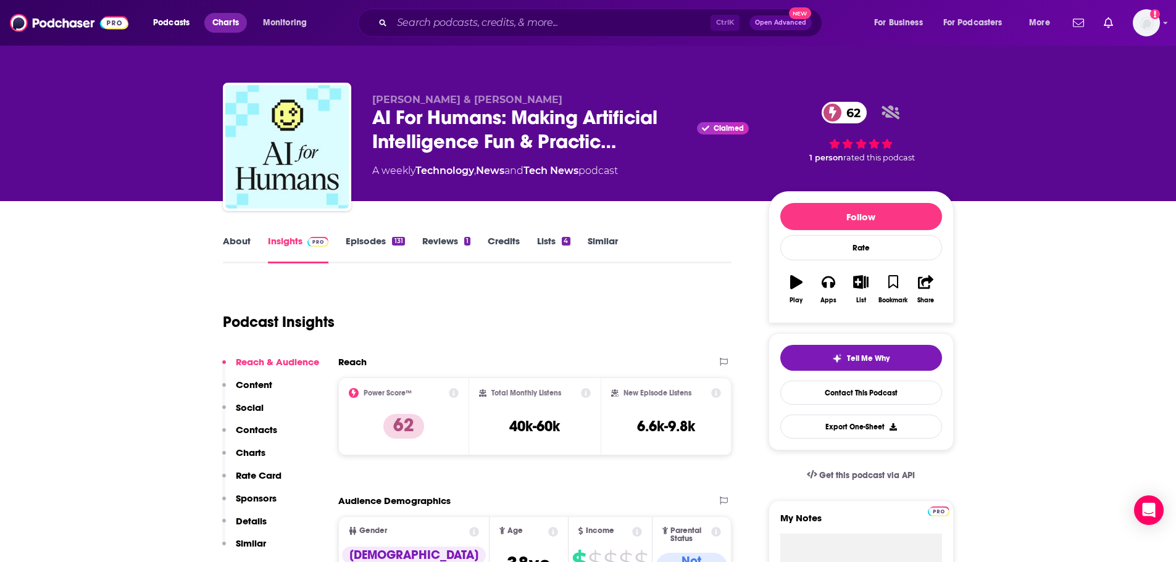
click at [225, 25] on span "Charts" at bounding box center [225, 22] width 27 height 17
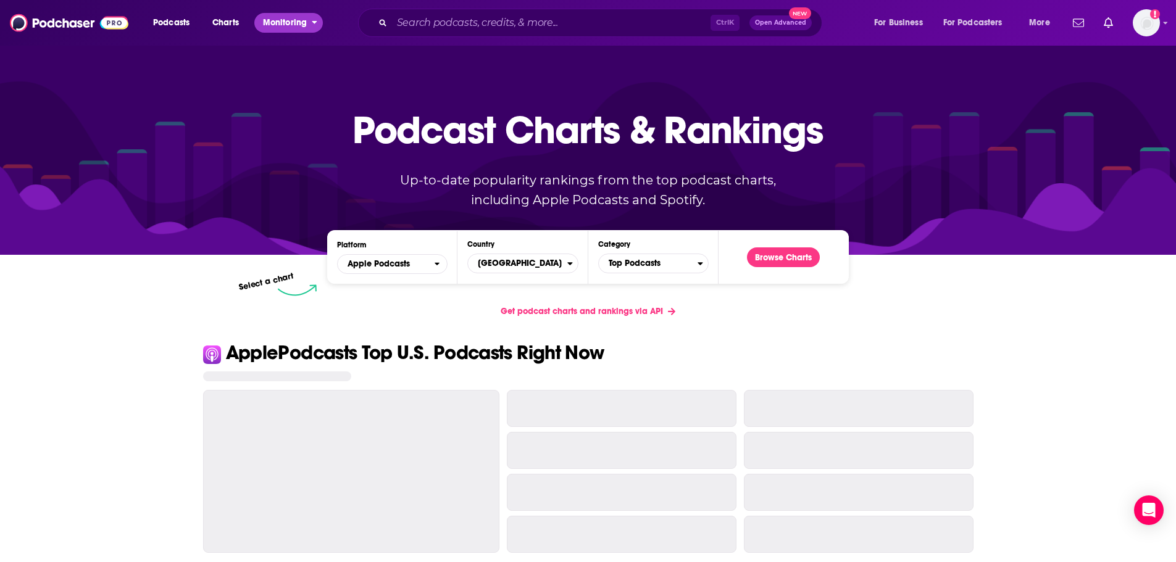
click at [284, 21] on span "Monitoring" at bounding box center [285, 22] width 44 height 17
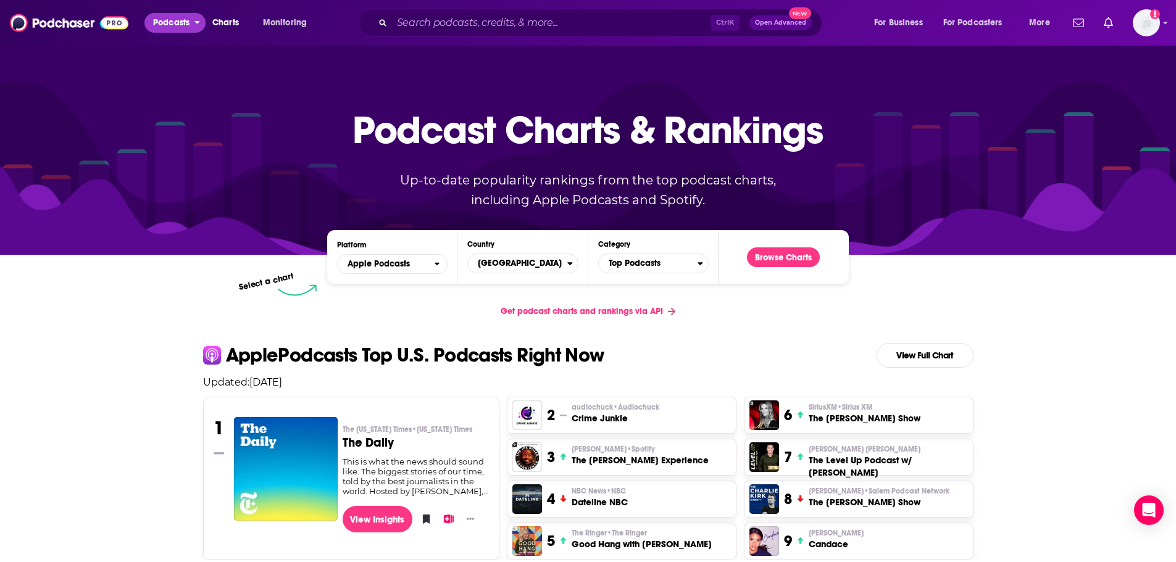
click at [165, 19] on span "Podcasts" at bounding box center [171, 22] width 36 height 17
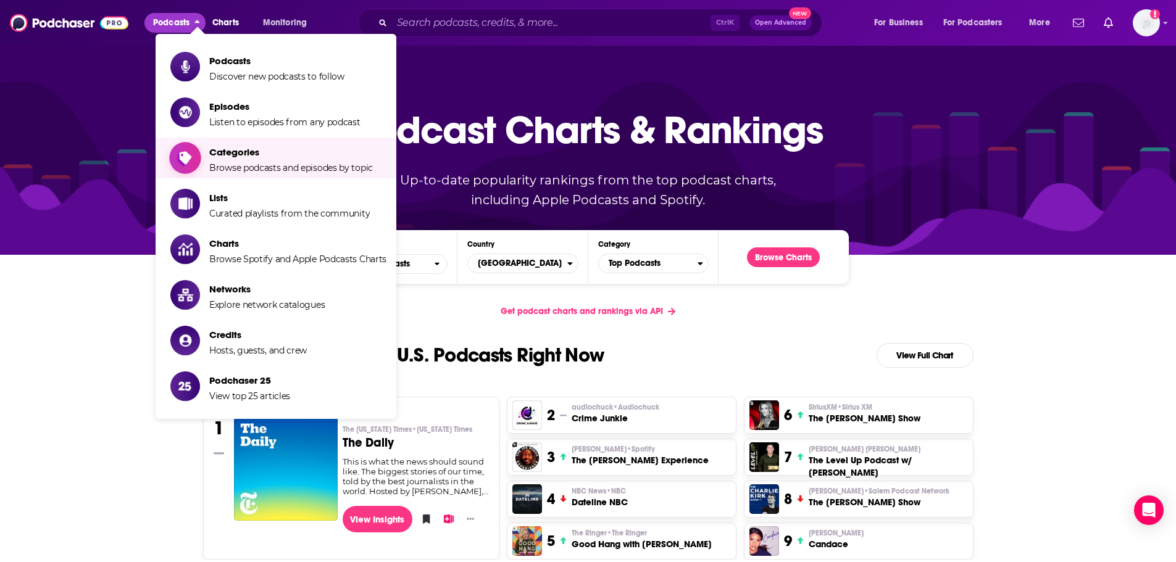
click at [241, 160] on span "Categories Browse podcasts and episodes by topic" at bounding box center [291, 158] width 164 height 31
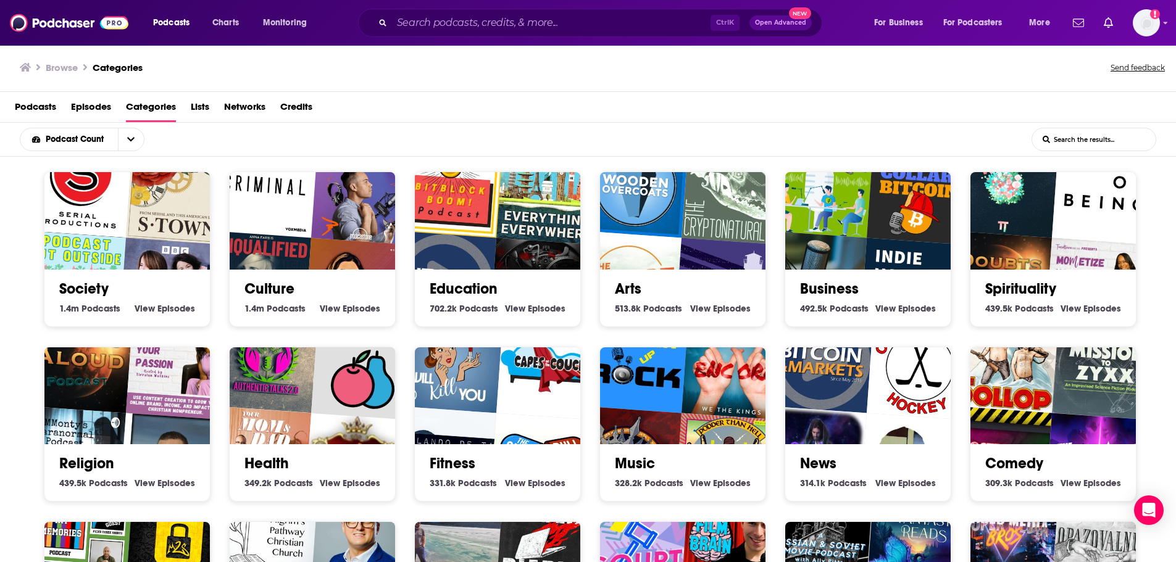
click at [199, 106] on span "Lists" at bounding box center [200, 109] width 19 height 25
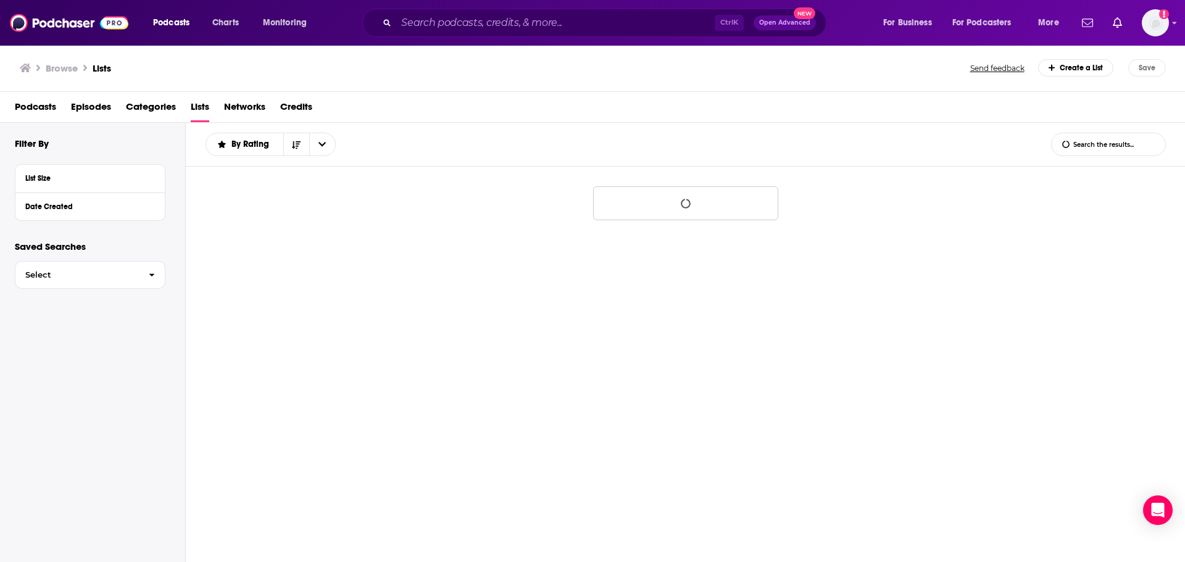
click at [34, 107] on span "Podcasts" at bounding box center [35, 109] width 41 height 25
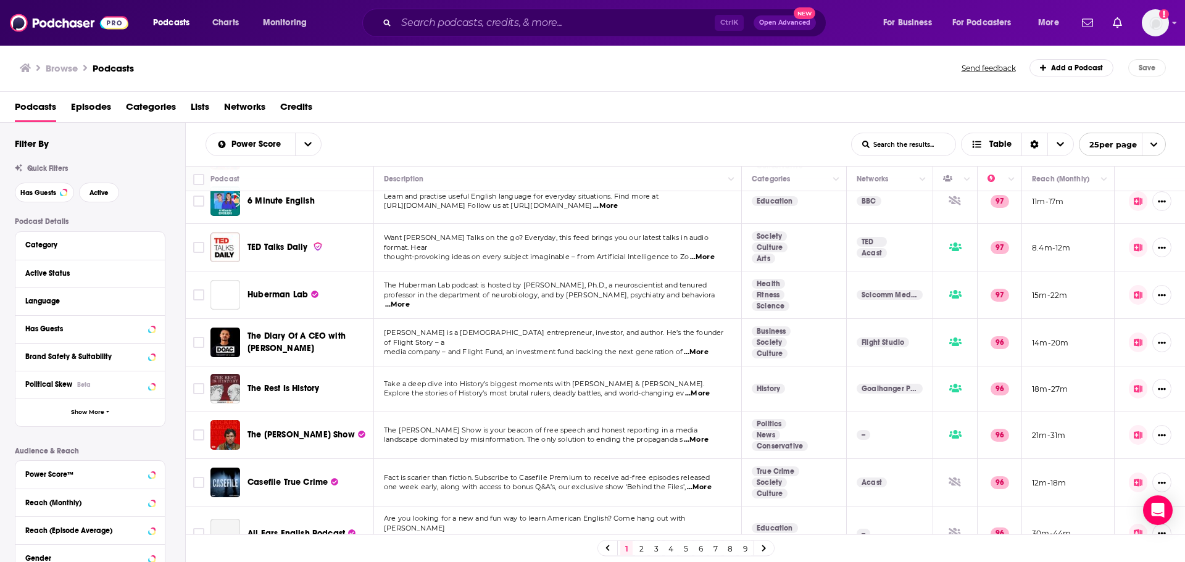
scroll to position [818, 0]
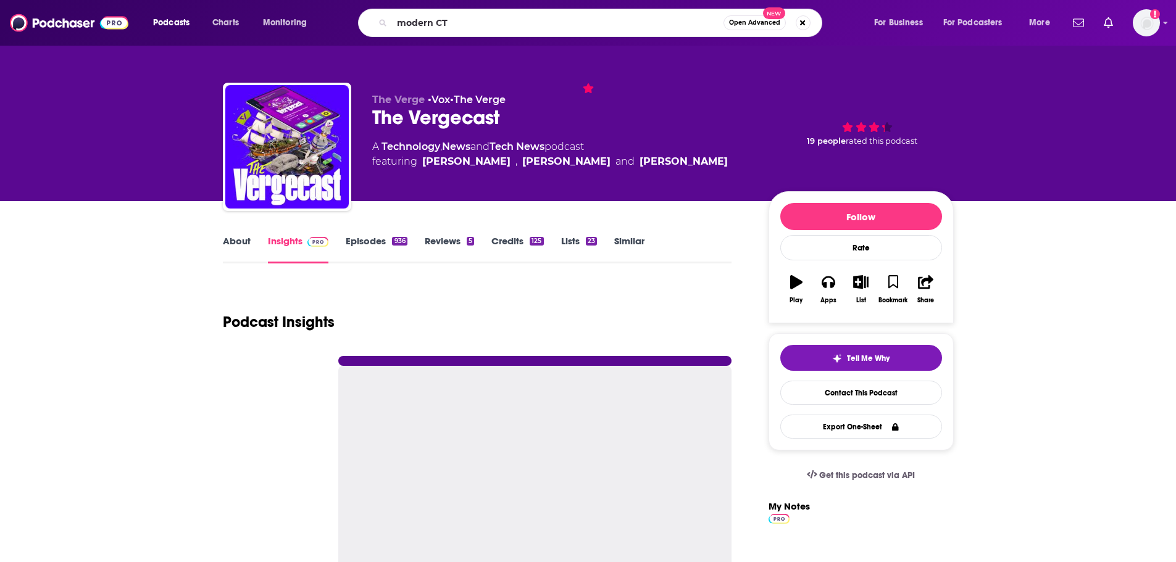
type input "modern CTO"
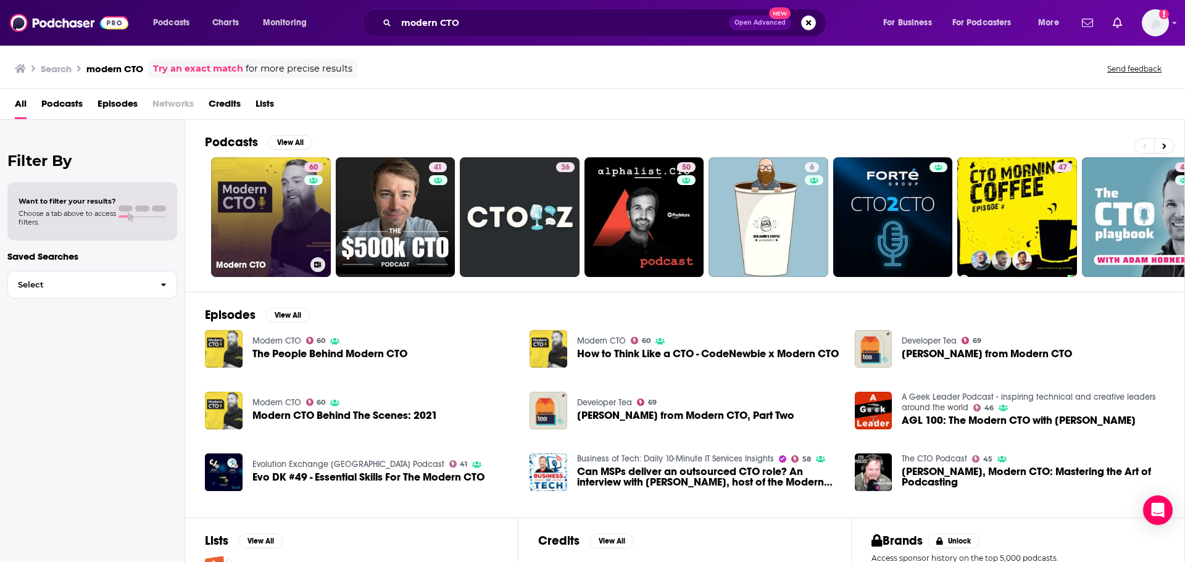
click at [235, 184] on link "60 Modern CTO" at bounding box center [271, 217] width 120 height 120
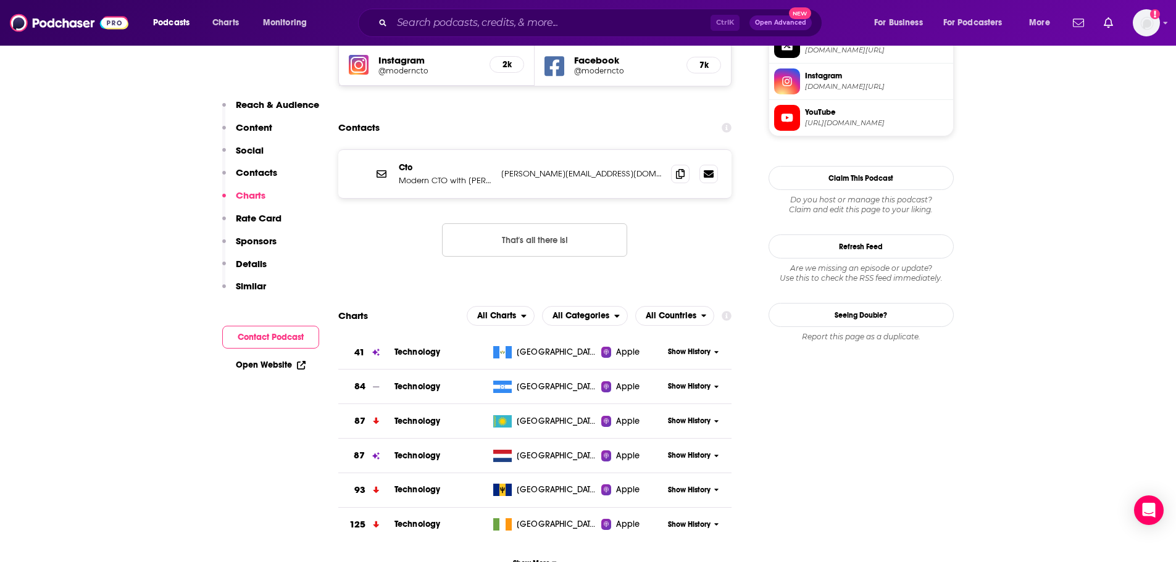
scroll to position [1018, 0]
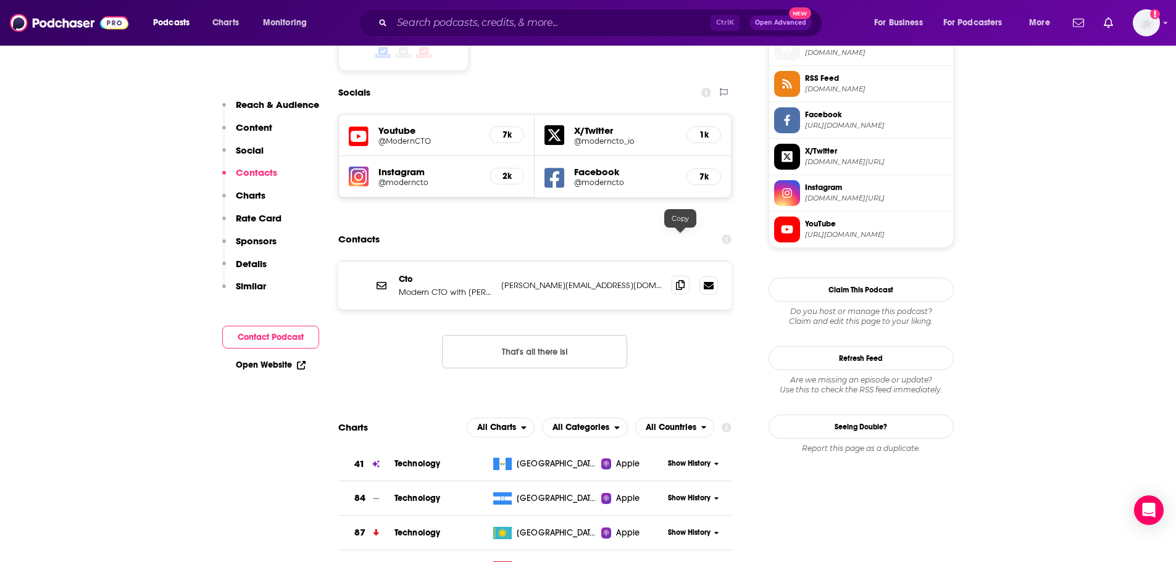
click at [681, 280] on icon at bounding box center [680, 285] width 9 height 10
click at [429, 27] on input "Search podcasts, credits, & more..." at bounding box center [551, 23] width 319 height 20
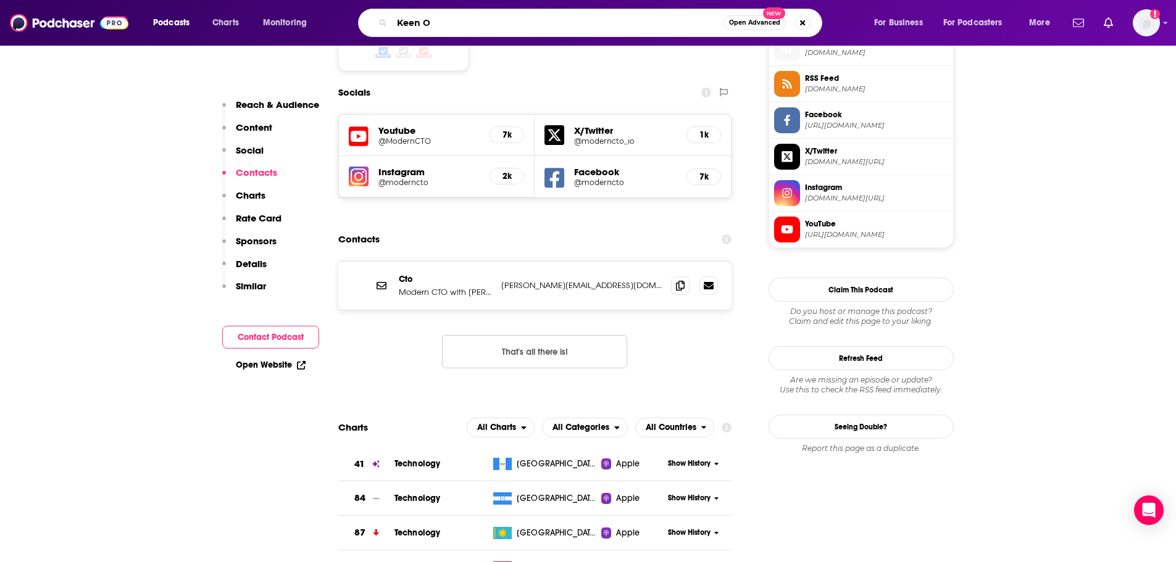
type input "Keen On"
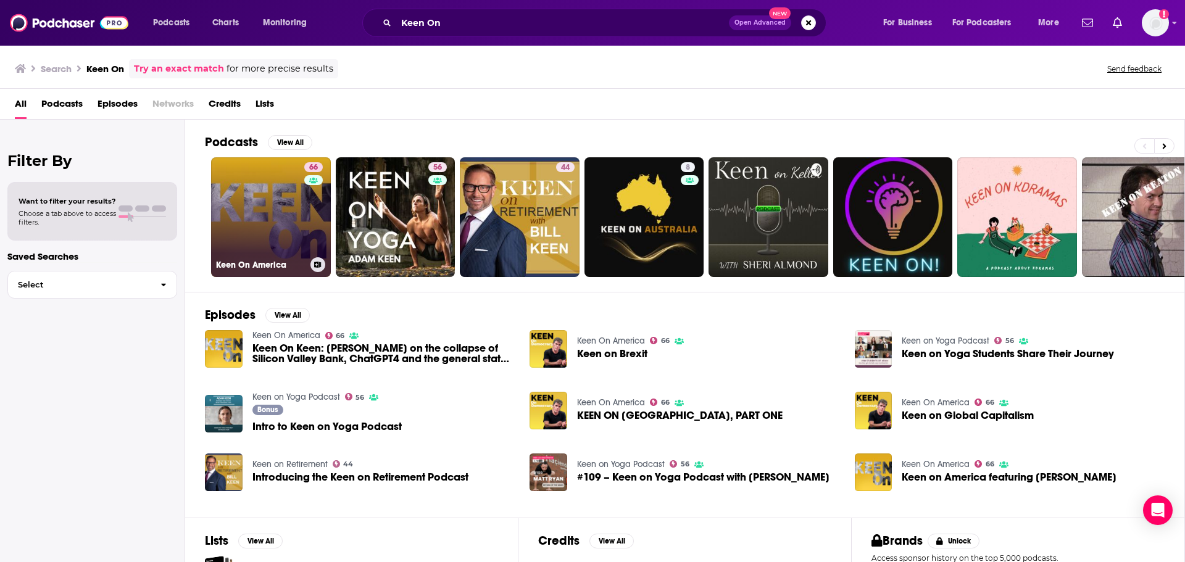
click at [270, 217] on link "66 Keen On America" at bounding box center [271, 217] width 120 height 120
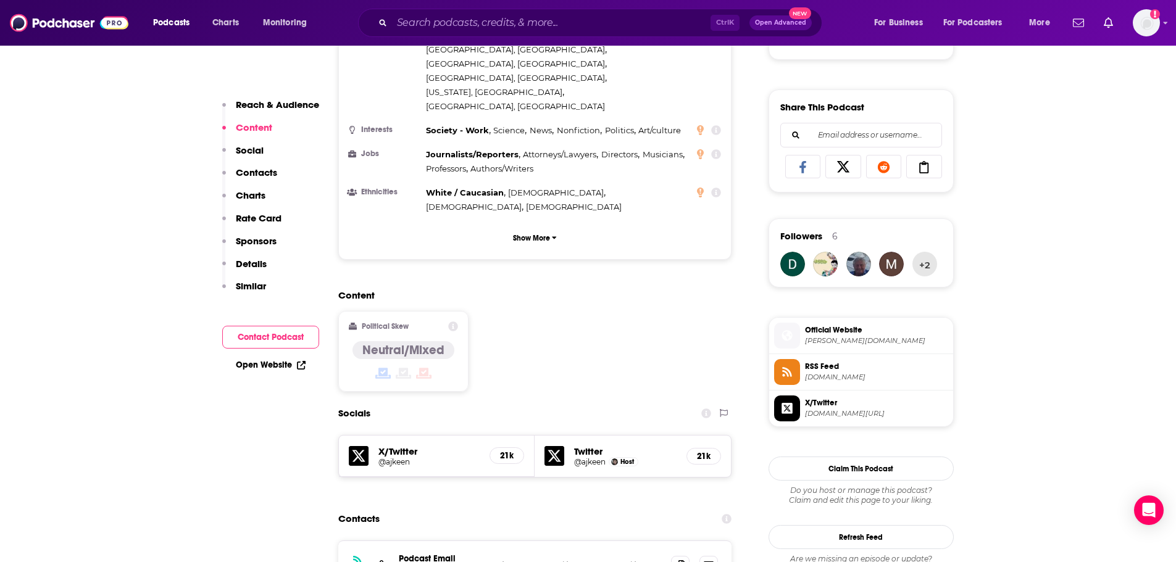
scroll to position [802, 0]
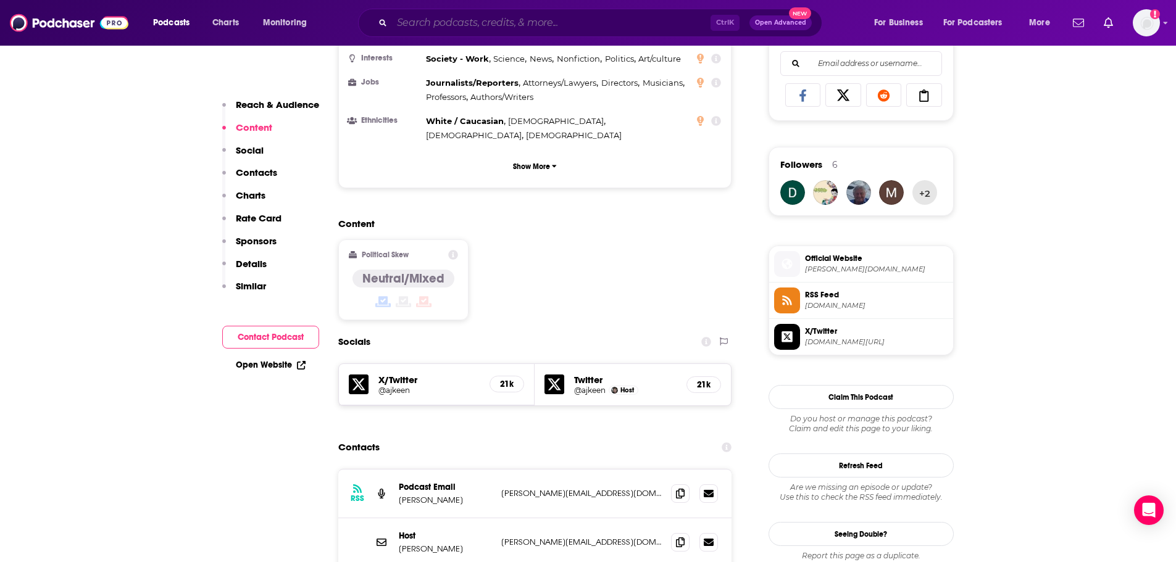
click at [522, 27] on input "Search podcasts, credits, & more..." at bounding box center [551, 23] width 319 height 20
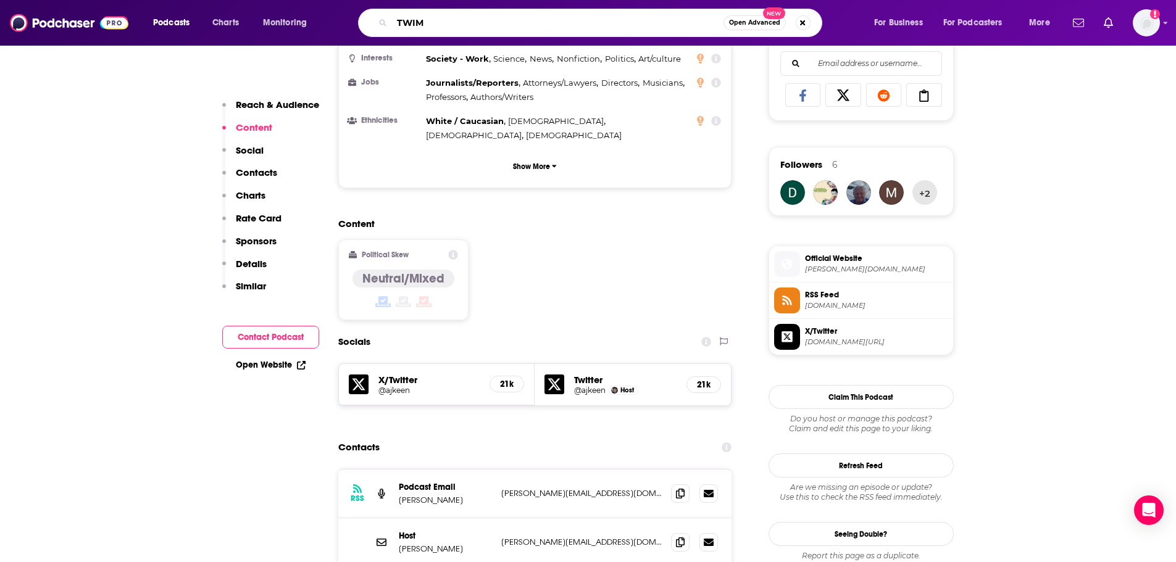
type input "TWIML"
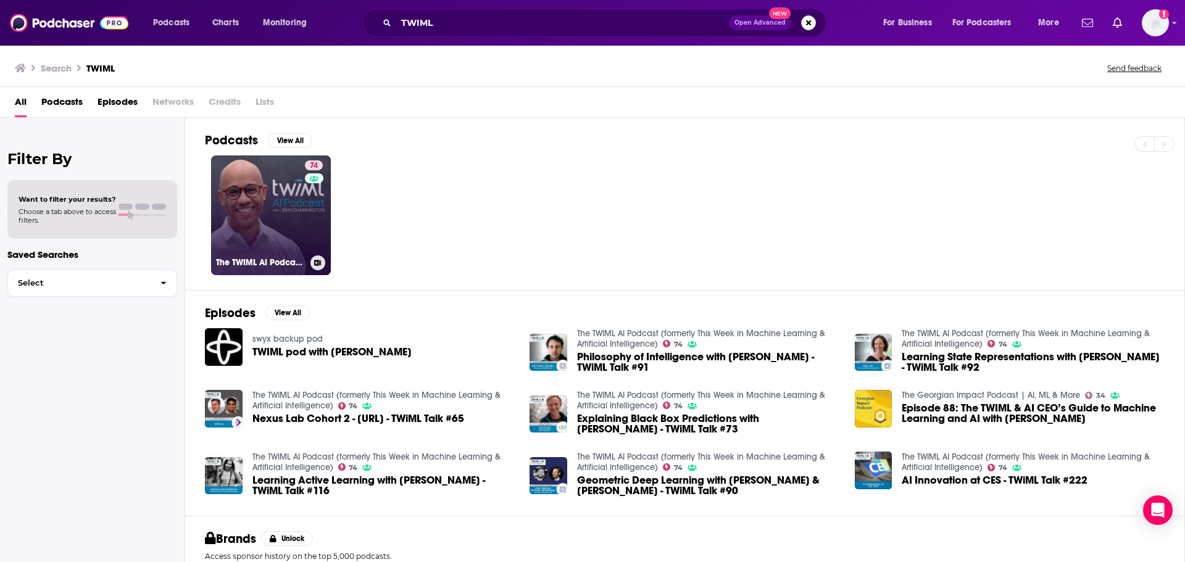
click at [262, 223] on link "74 The TWIML AI Podcast (formerly This Week in Machine Learning & Artificial In…" at bounding box center [271, 216] width 120 height 120
